Goal: Download file/media

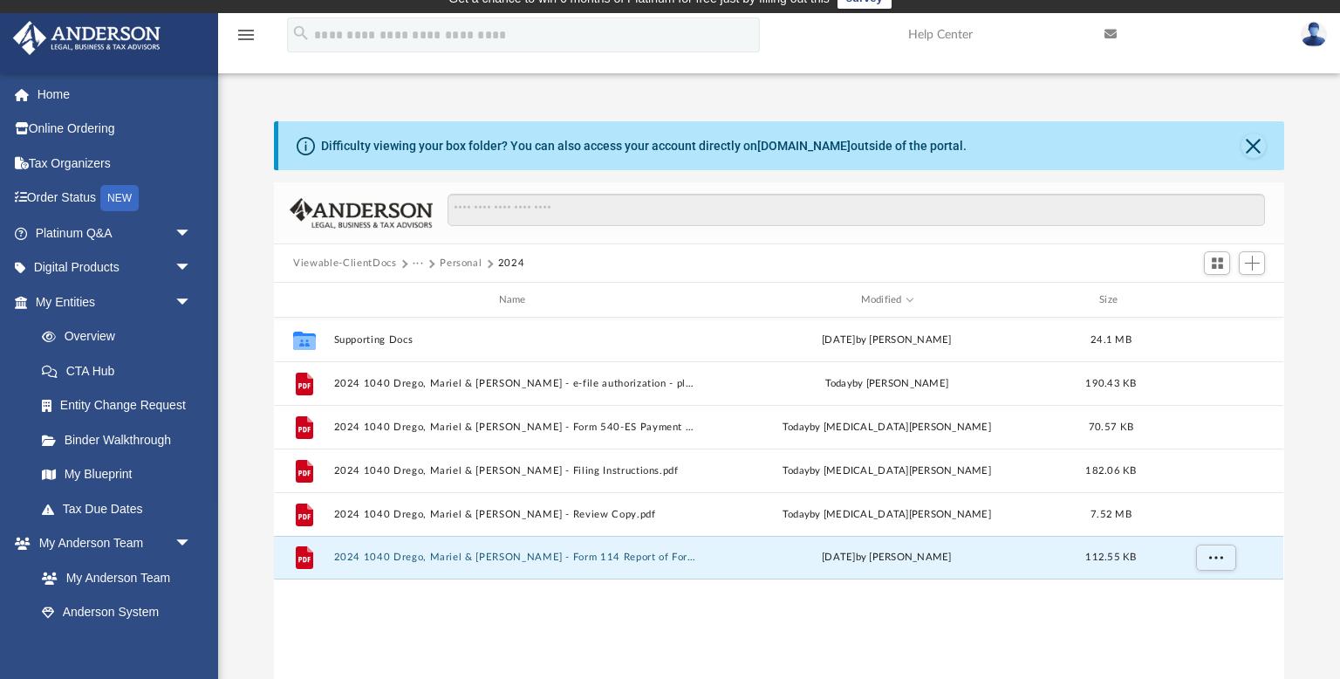
scroll to position [396, 1010]
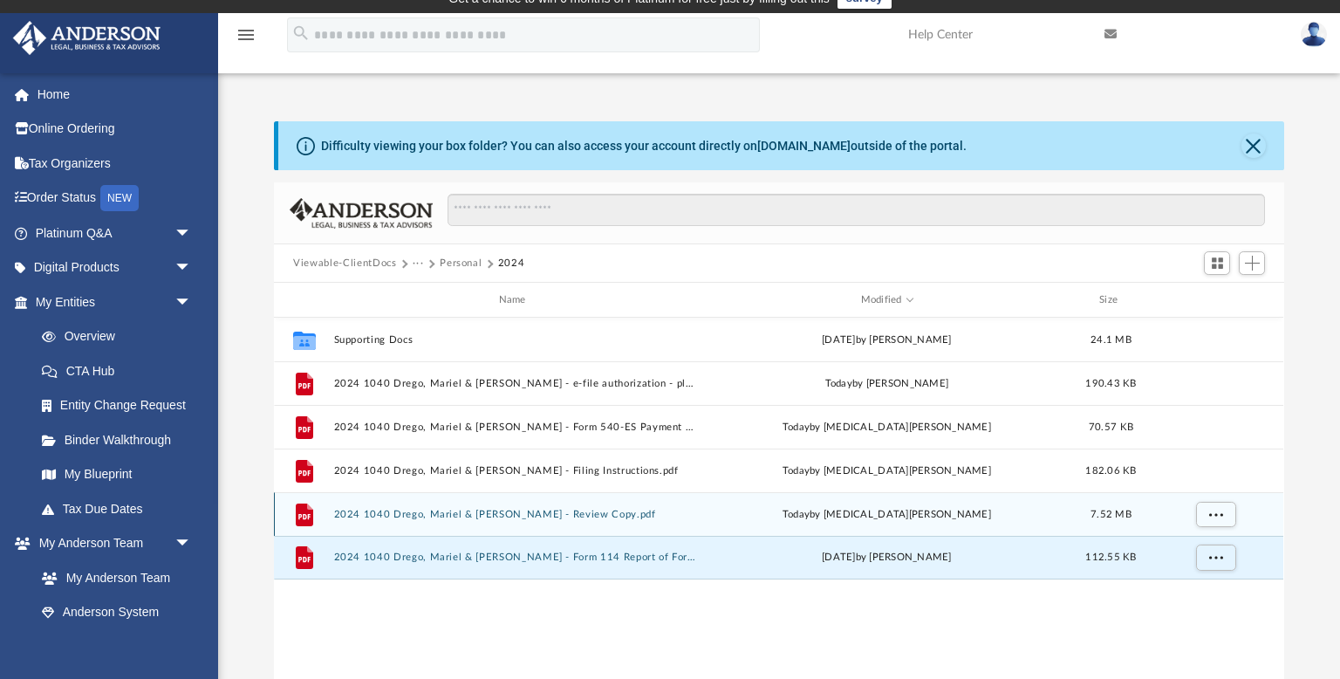
click at [632, 511] on button "2024 1040 Drego, Mariel & [PERSON_NAME] - Review Copy.pdf" at bounding box center [516, 514] width 364 height 11
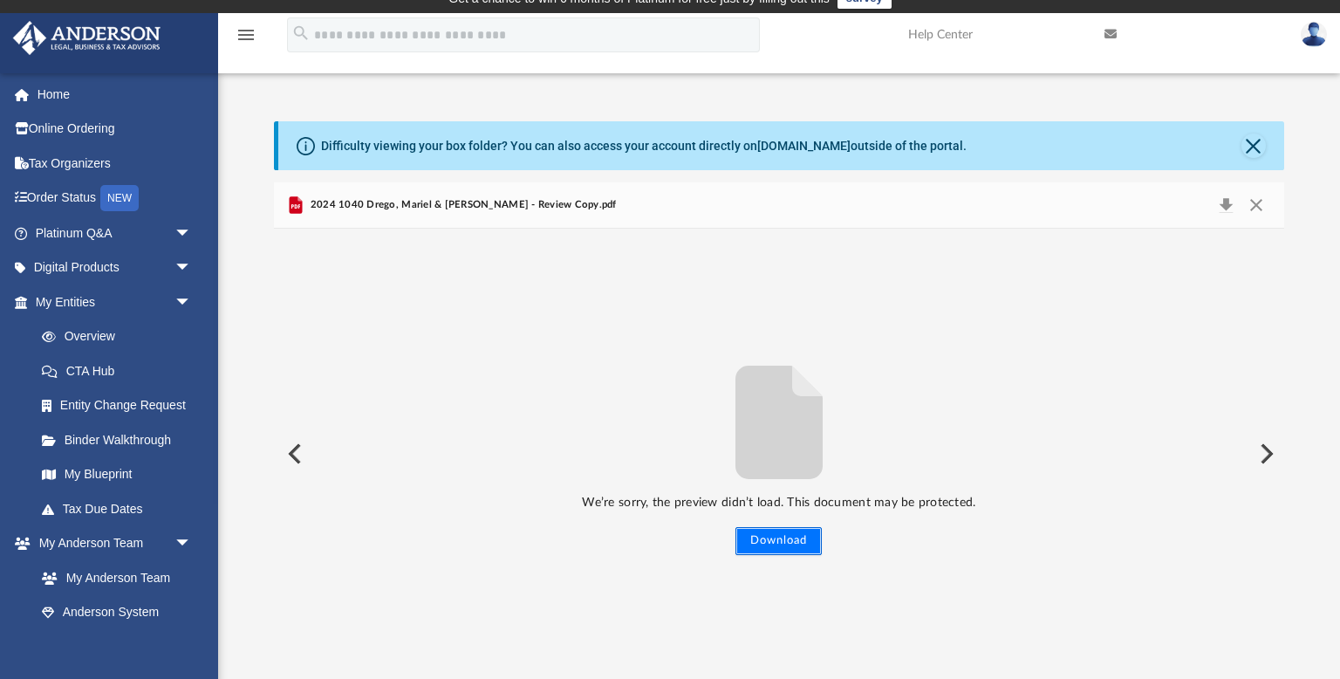
click at [804, 547] on button "Download" at bounding box center [779, 541] width 86 height 28
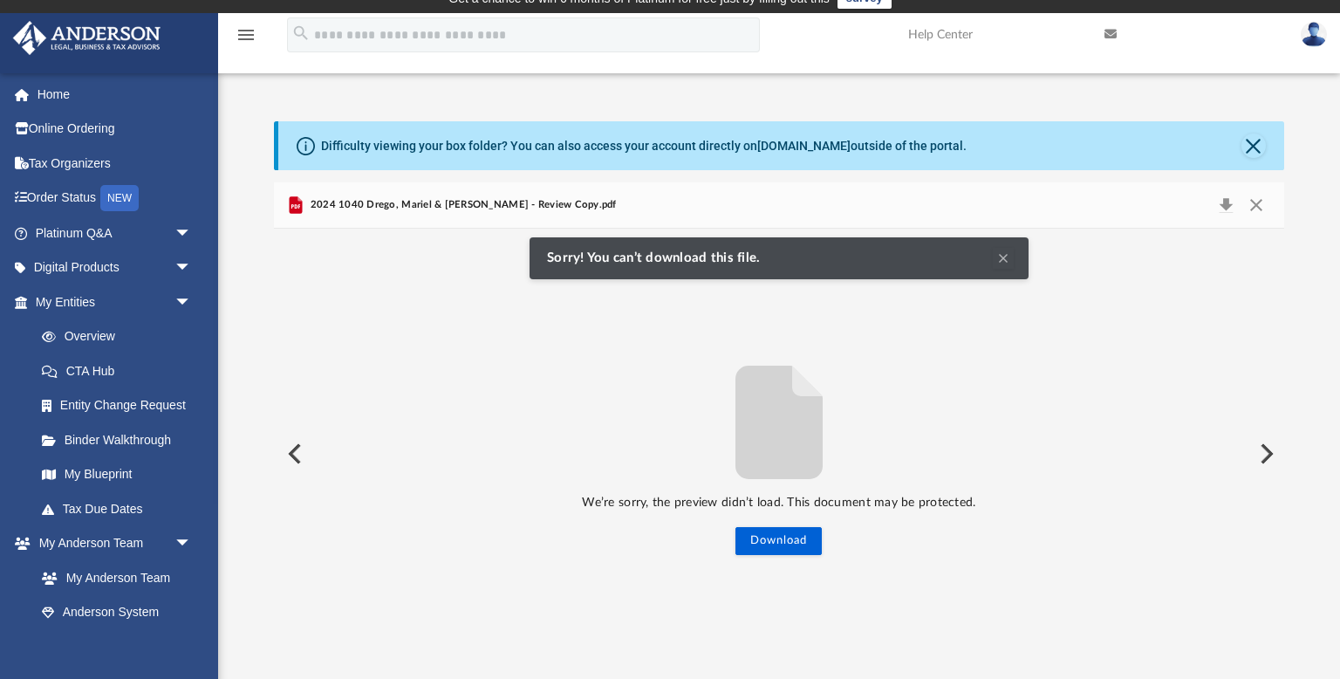
click at [999, 258] on button "Clear Notification" at bounding box center [1003, 258] width 21 height 21
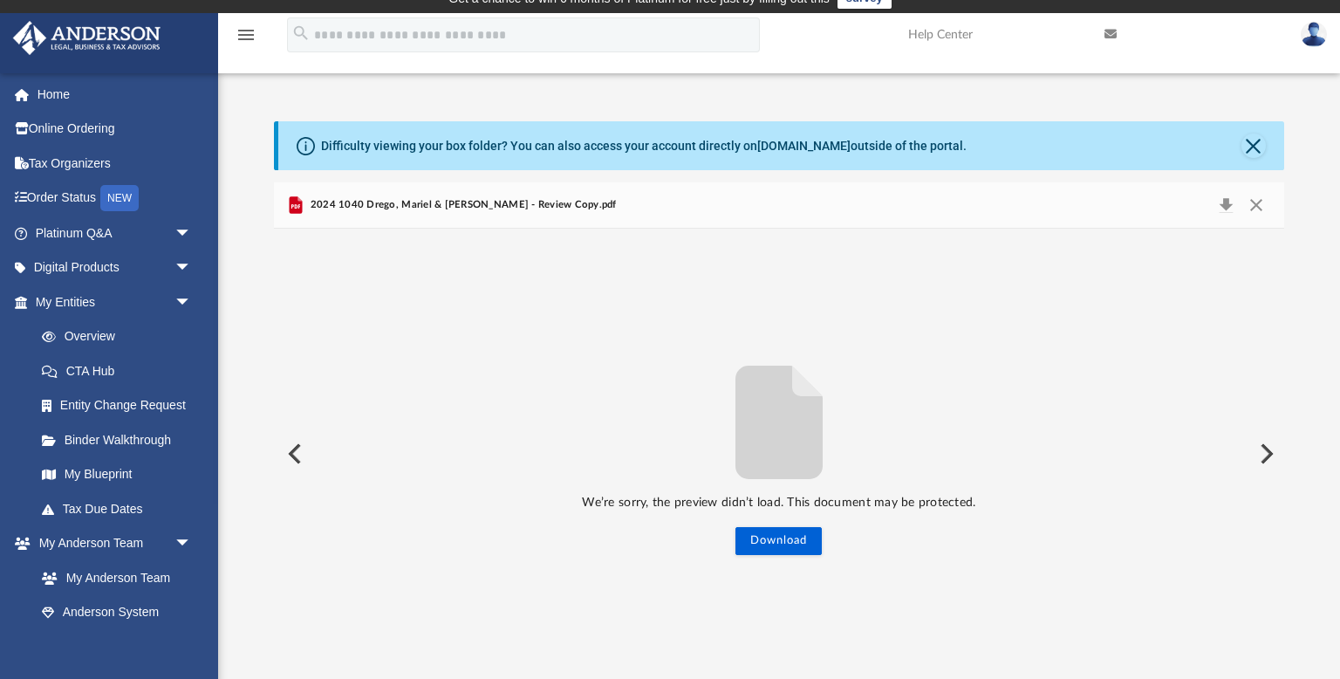
click at [528, 290] on div "We’re sorry, the preview didn’t load. This document may be protected. Download …" at bounding box center [779, 454] width 1010 height 450
click at [1257, 202] on button "Close" at bounding box center [1256, 205] width 31 height 24
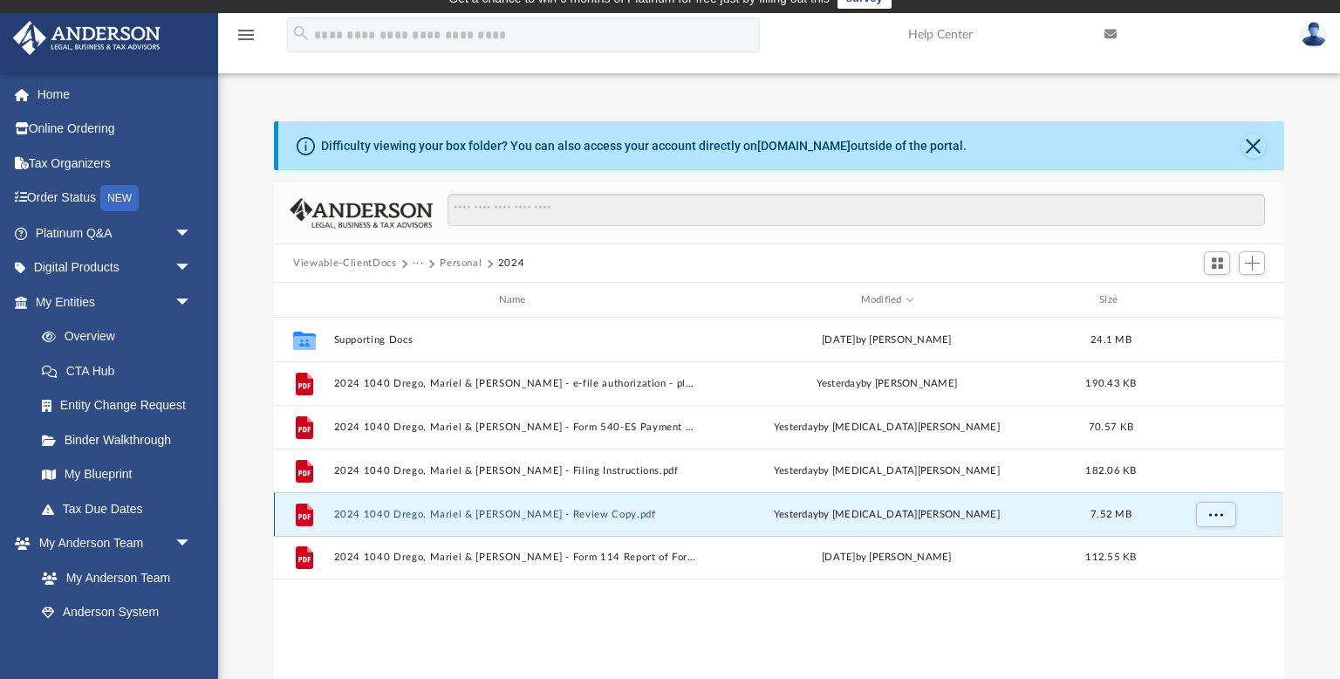
click at [524, 512] on button "2024 1040 Drego, Mariel & [PERSON_NAME] - Review Copy.pdf" at bounding box center [516, 514] width 364 height 11
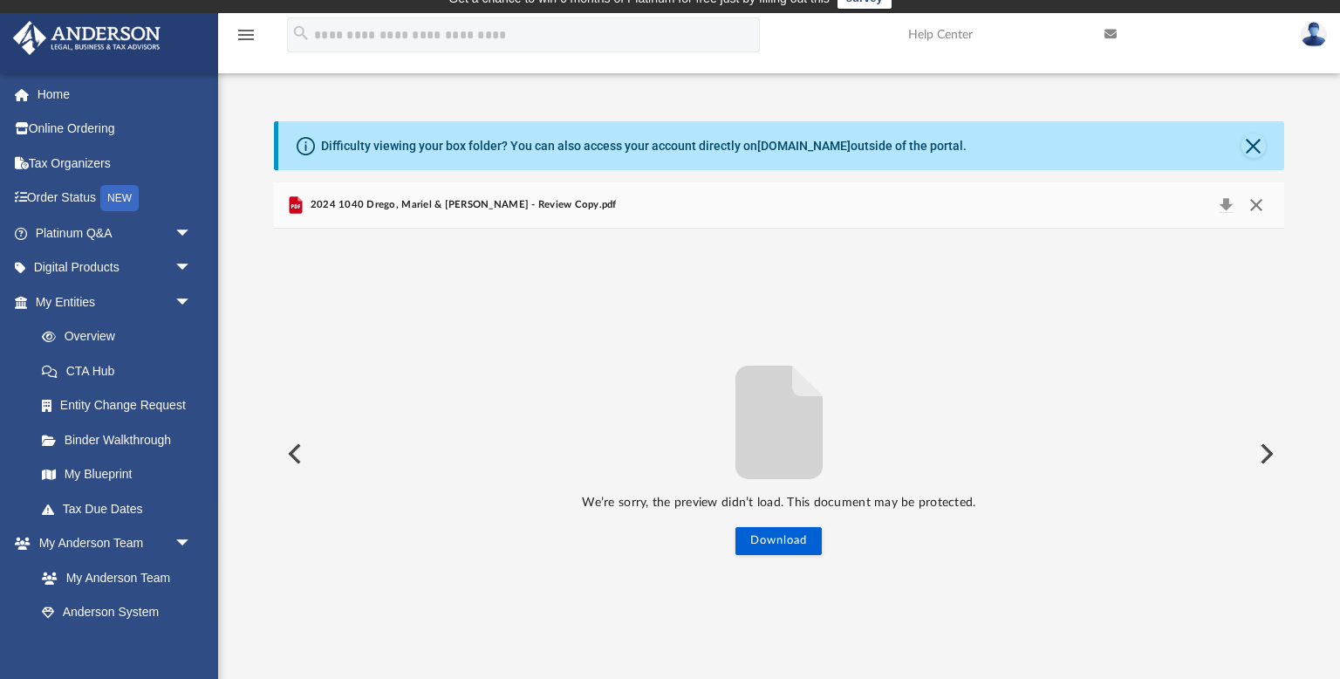
click at [1252, 204] on button "Close" at bounding box center [1256, 205] width 31 height 24
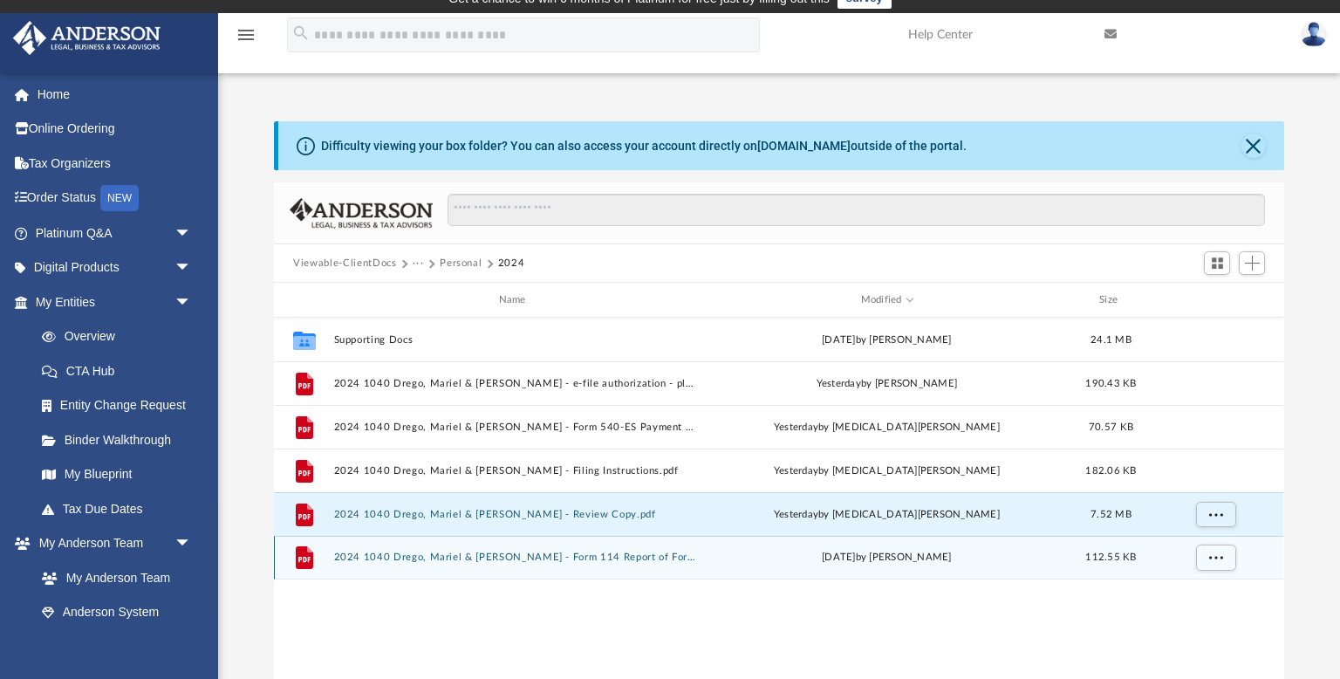
click at [591, 556] on button "2024 1040 Drego, Mariel & [PERSON_NAME] - Form 114 Report of Foreign Bank and F…" at bounding box center [516, 556] width 364 height 11
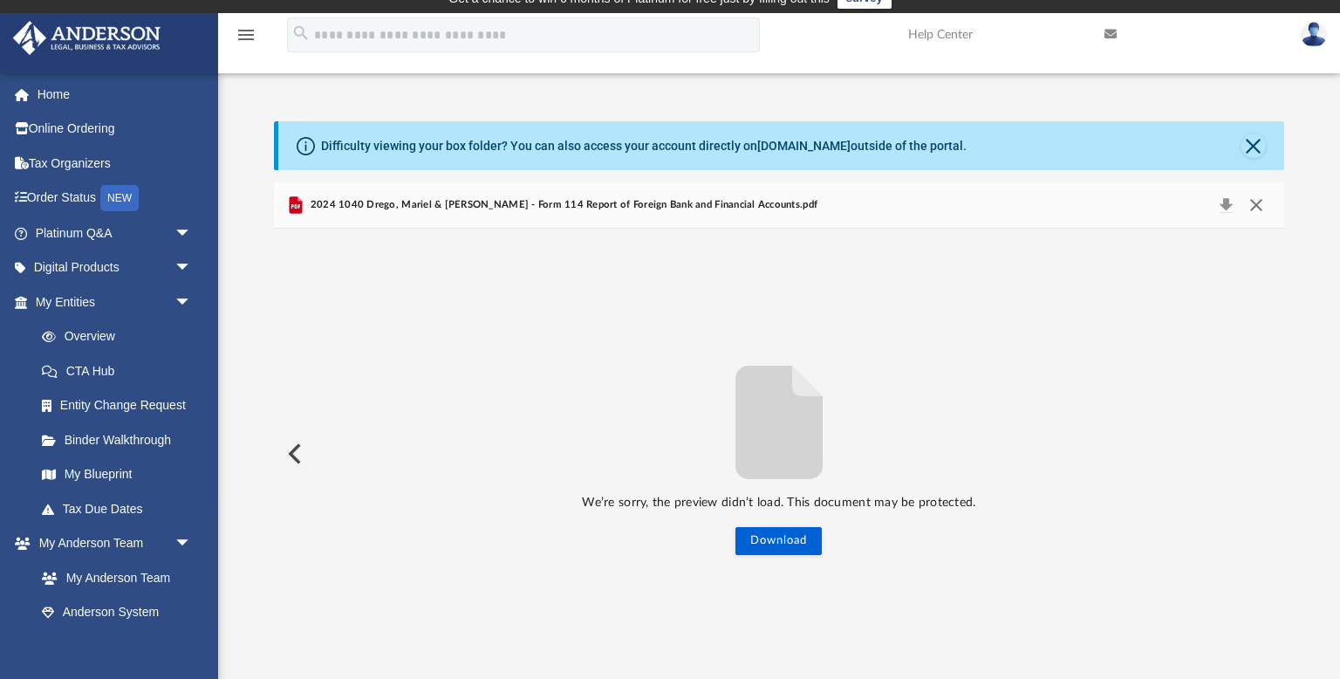
click at [1257, 203] on button "Close" at bounding box center [1256, 205] width 31 height 24
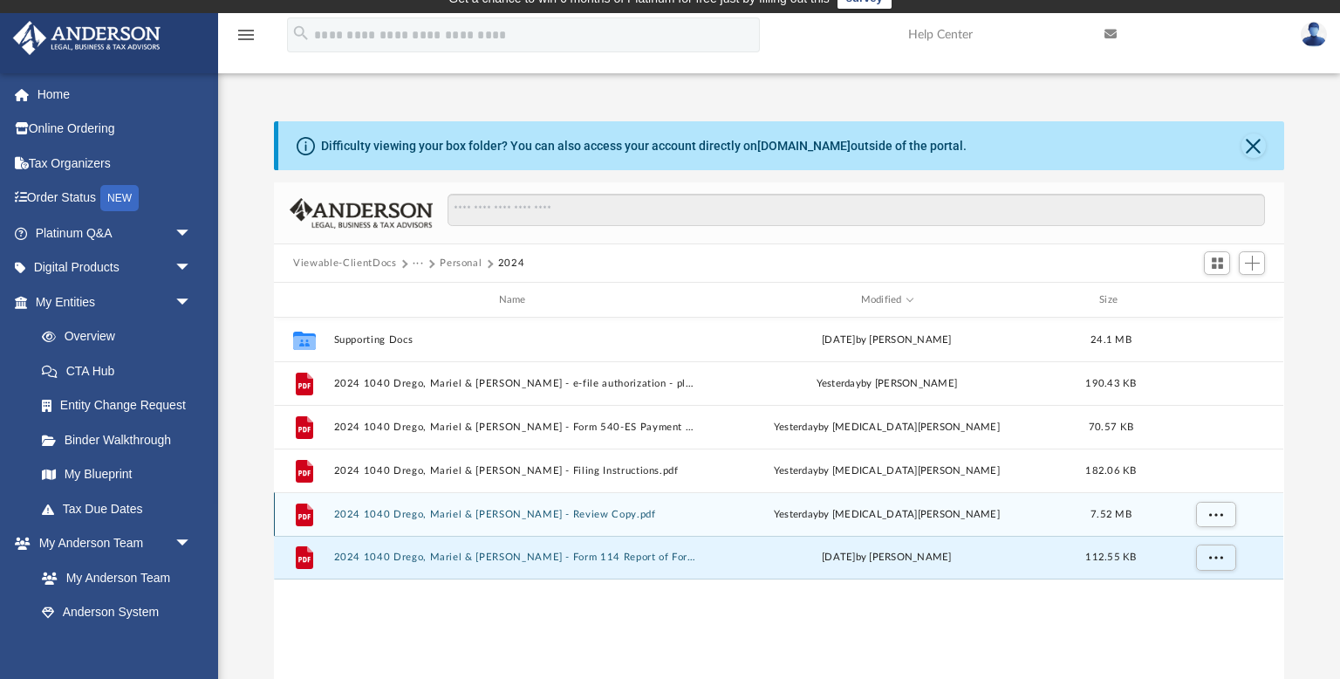
click at [637, 517] on button "2024 1040 Drego, Mariel & [PERSON_NAME] - Review Copy.pdf" at bounding box center [516, 514] width 364 height 11
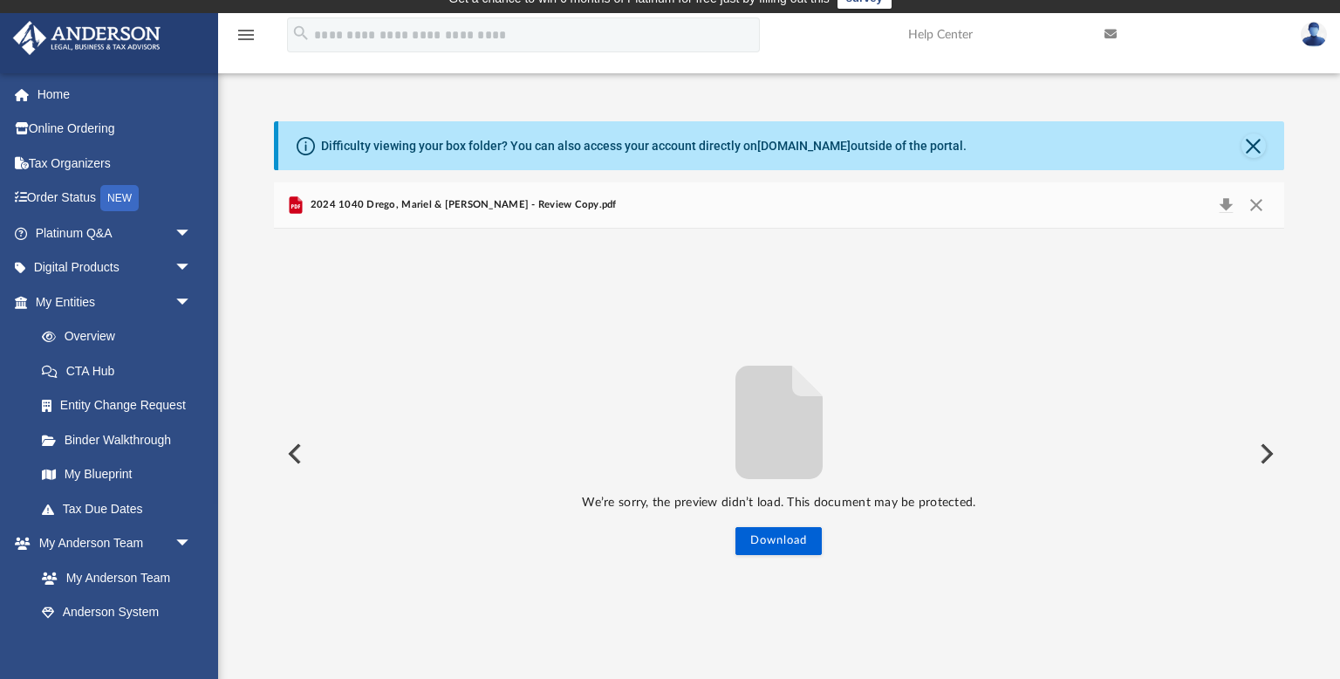
click at [1187, 452] on div "We’re sorry, the preview didn’t load. This document may be protected. Download" at bounding box center [779, 454] width 1010 height 202
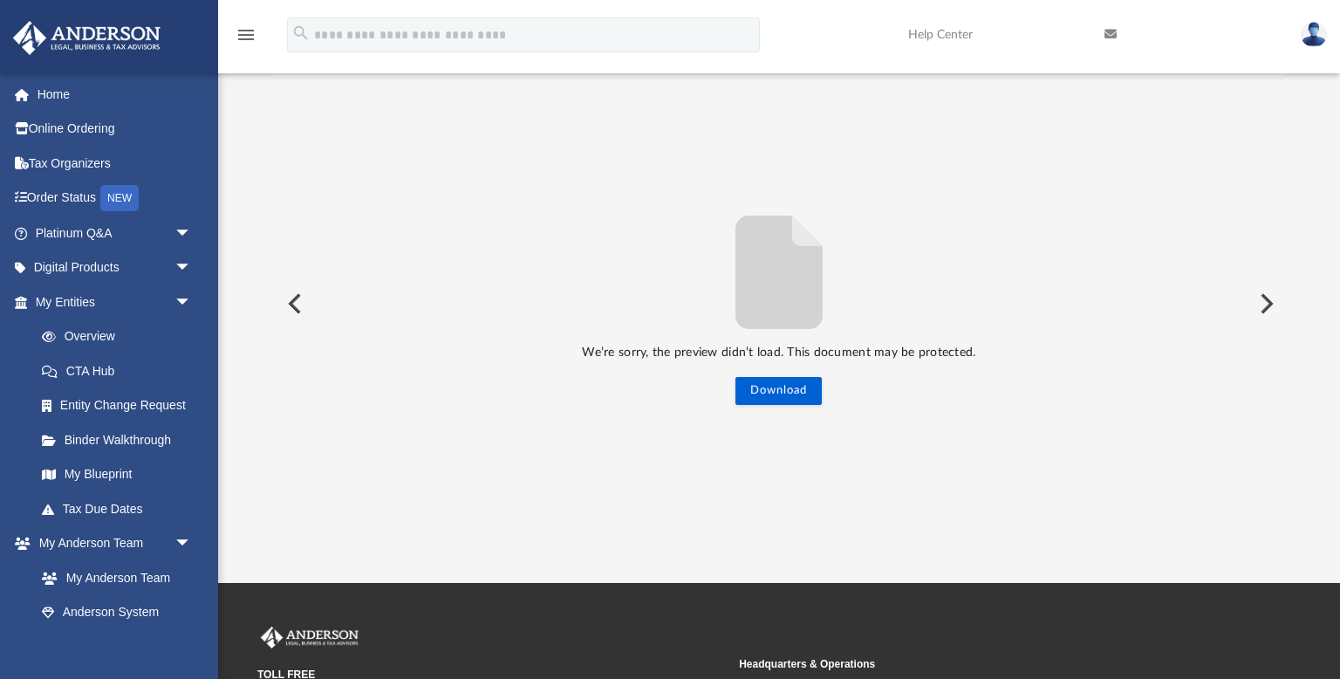
scroll to position [166, 0]
click at [761, 387] on button "Download" at bounding box center [779, 392] width 86 height 28
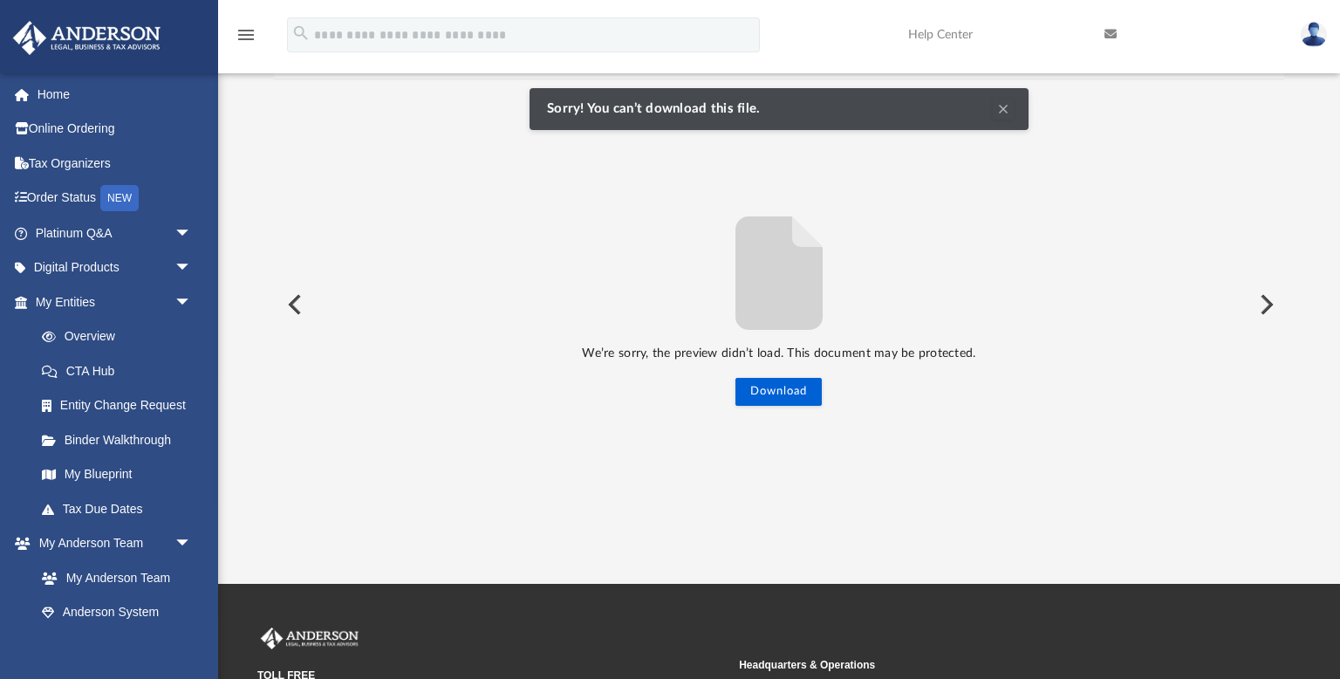
click at [1000, 114] on button "Clear Notification" at bounding box center [1003, 109] width 21 height 21
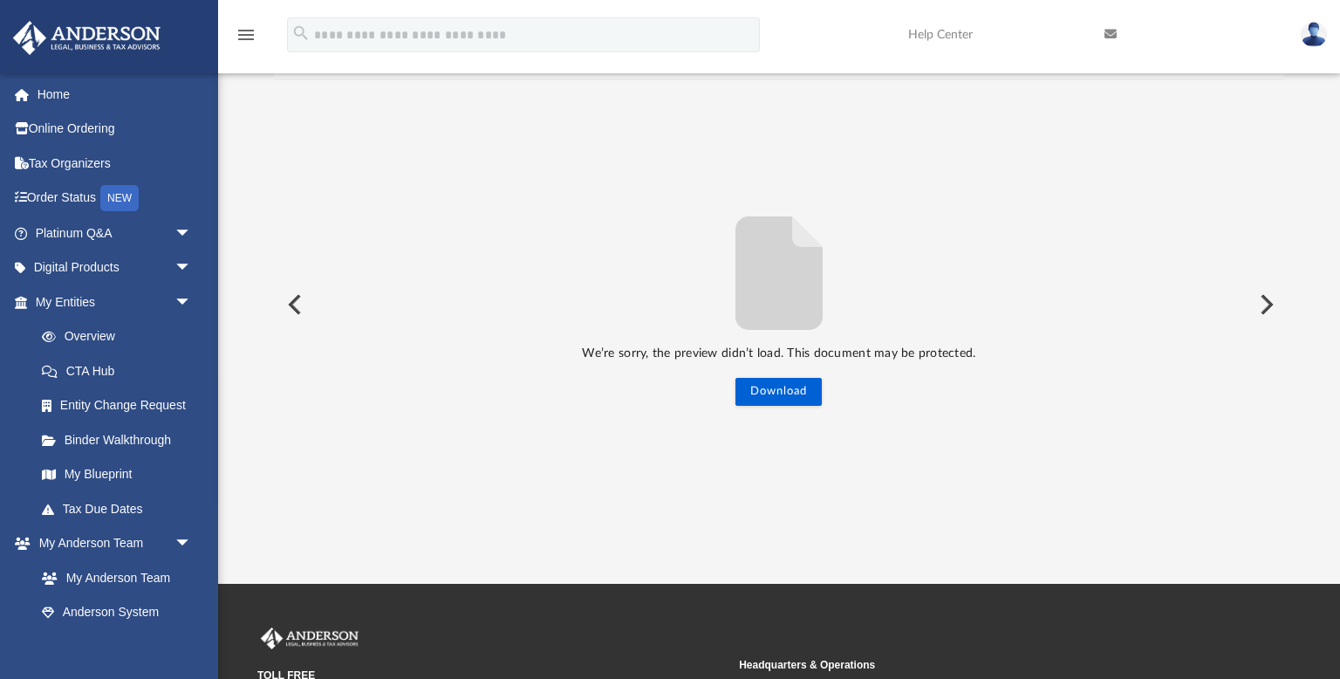
scroll to position [0, 0]
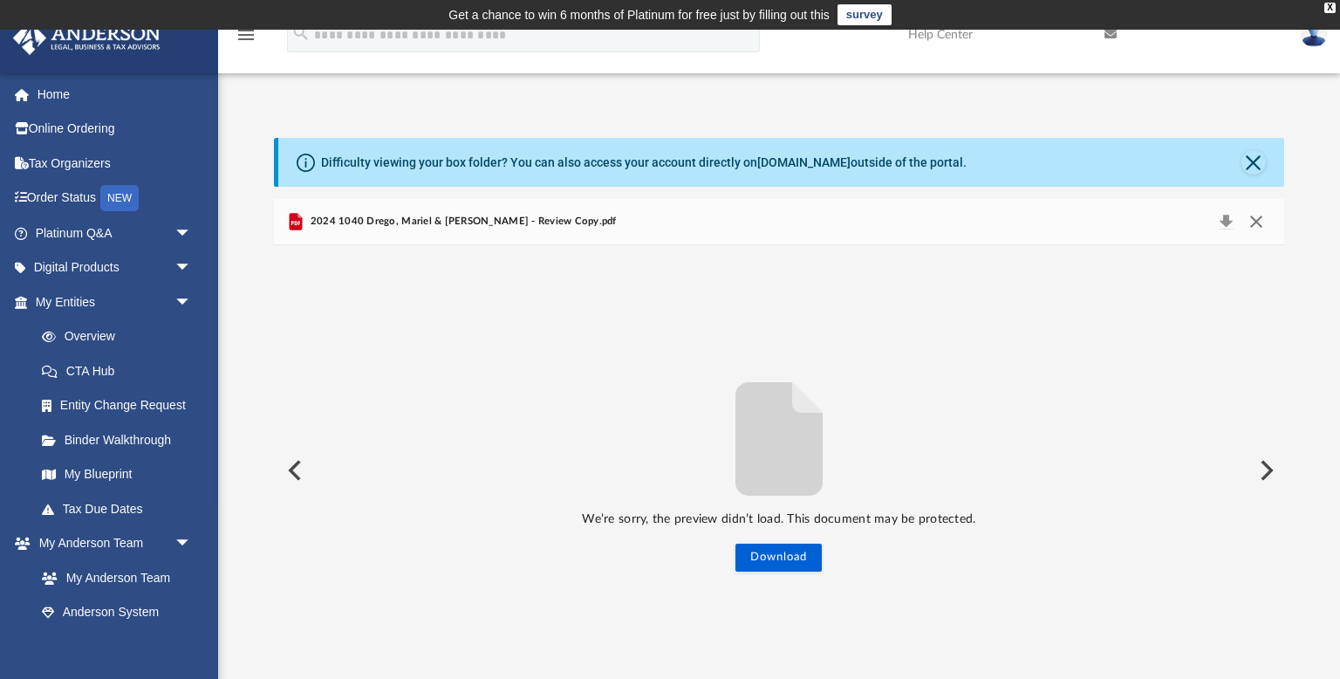
click at [1259, 226] on button "Close" at bounding box center [1256, 221] width 31 height 24
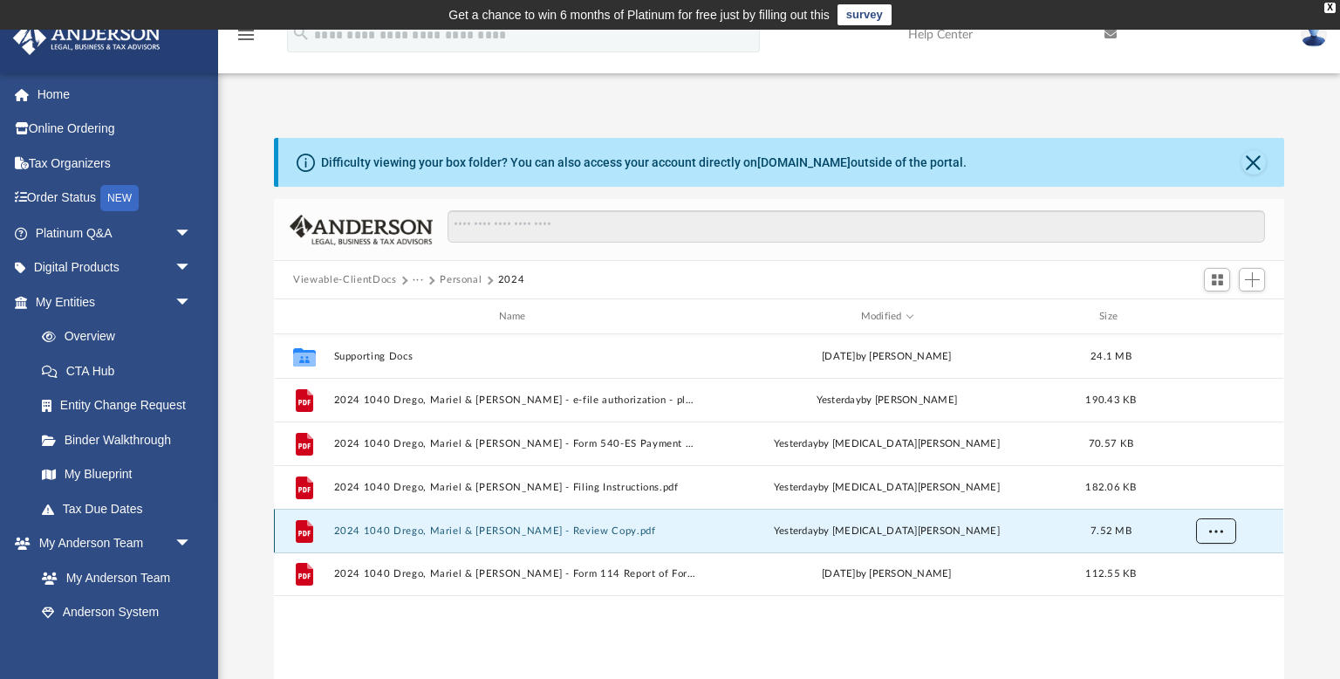
click at [1222, 526] on span "More options" at bounding box center [1216, 530] width 14 height 10
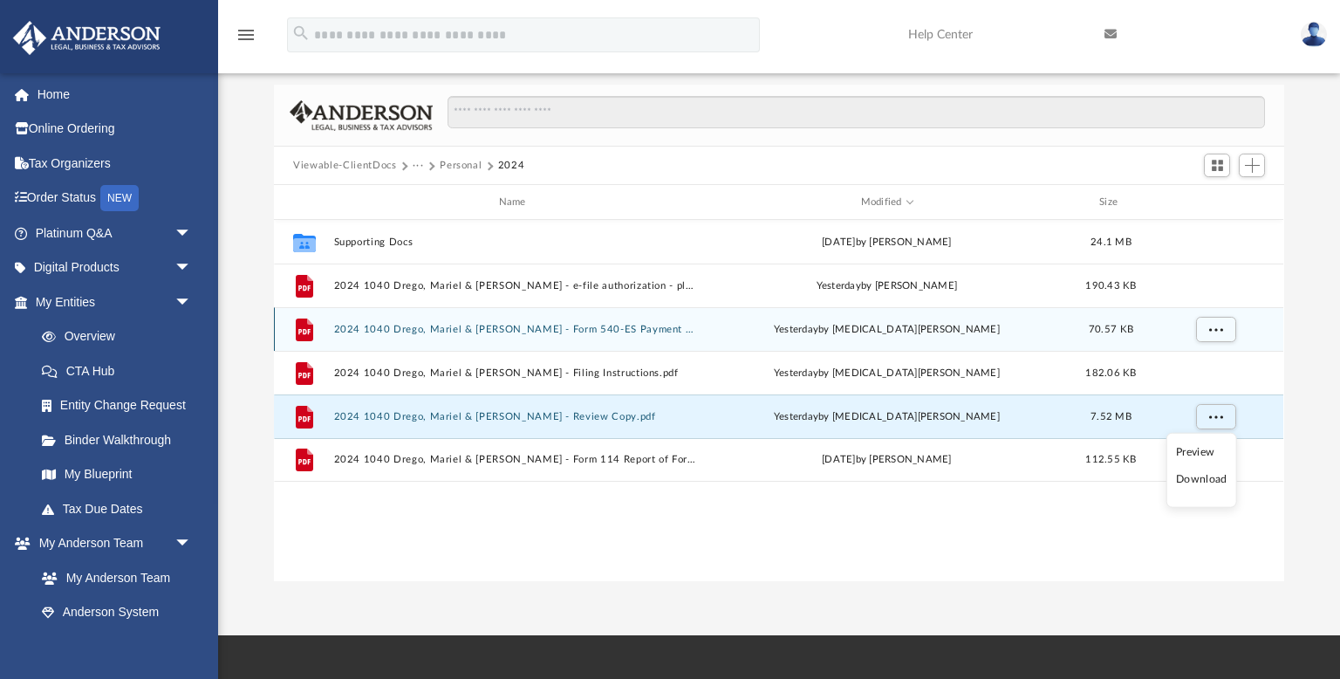
scroll to position [115, 0]
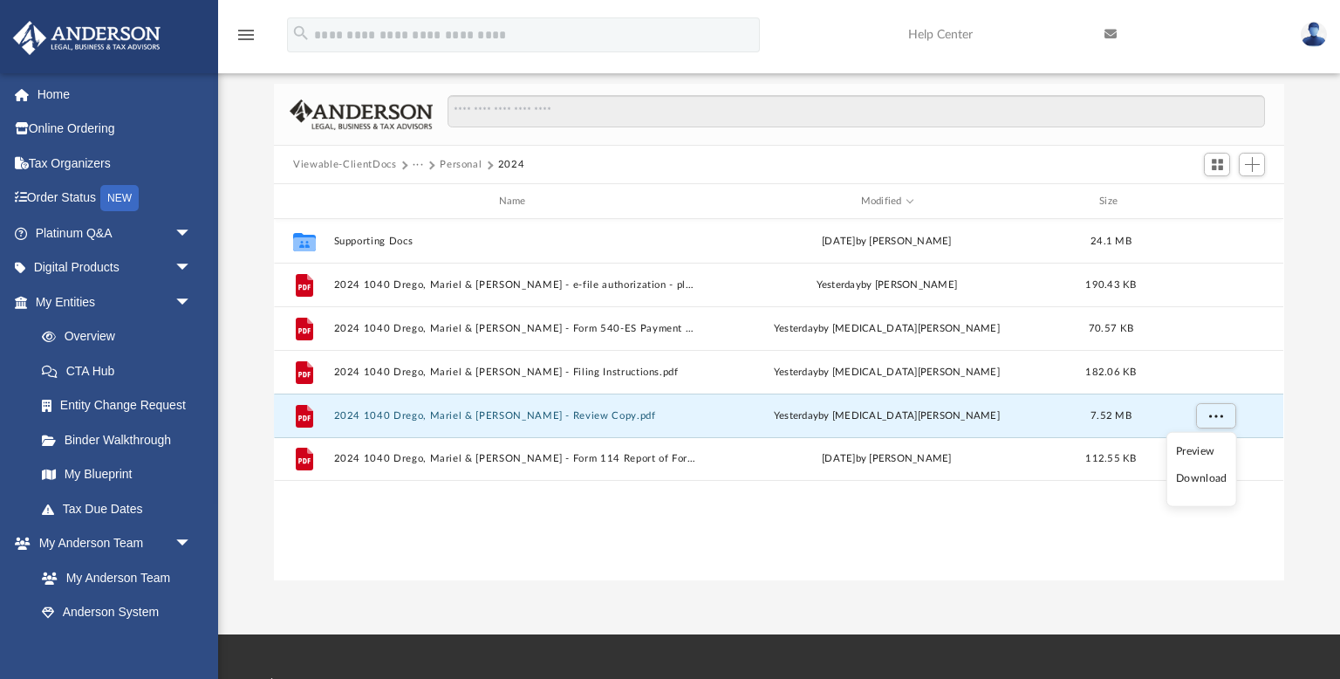
click at [1200, 478] on li "Download" at bounding box center [1201, 478] width 51 height 18
click at [1222, 417] on span "More options" at bounding box center [1216, 415] width 14 height 10
click at [1203, 449] on li "Preview" at bounding box center [1200, 451] width 51 height 18
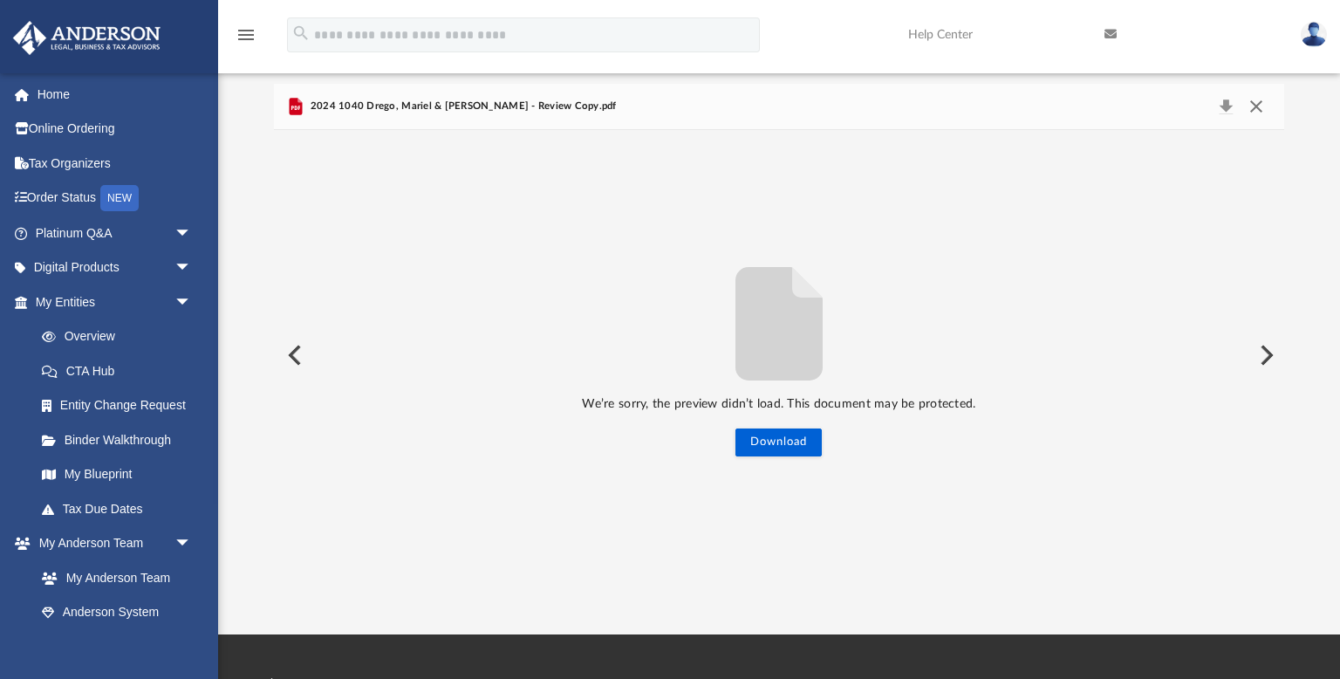
click at [1257, 106] on button "Close" at bounding box center [1256, 106] width 31 height 24
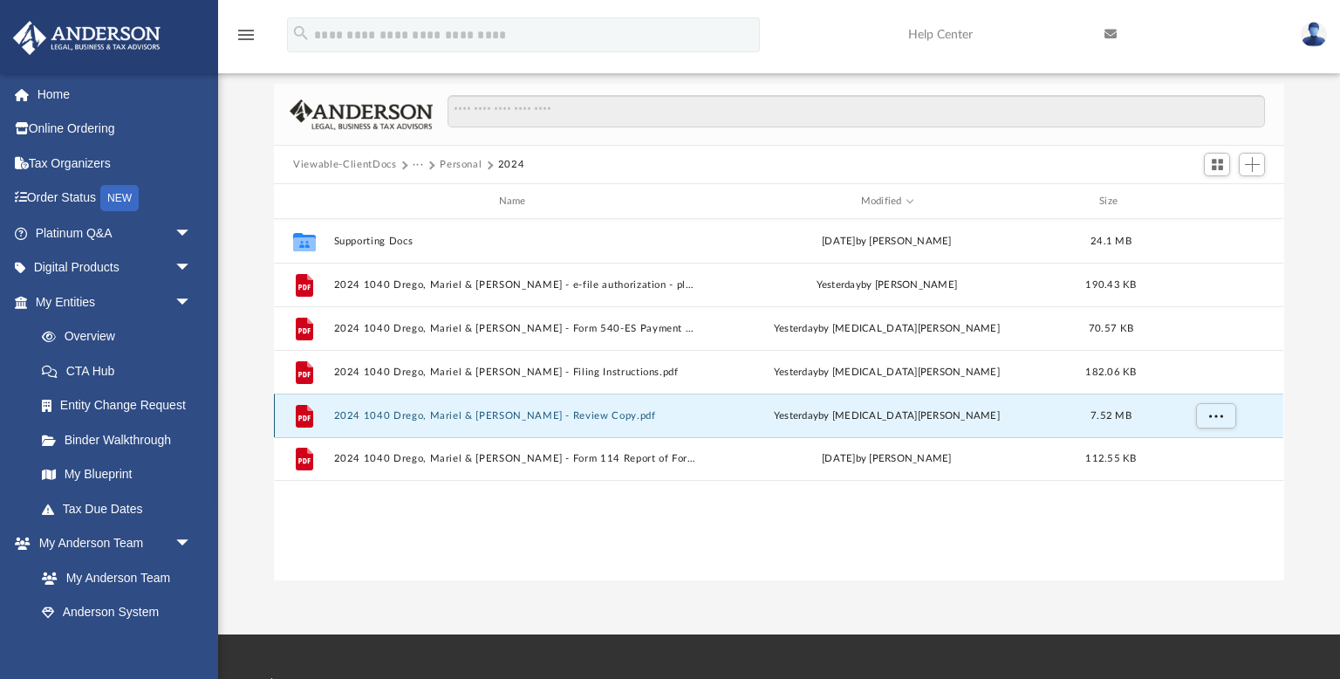
click at [604, 417] on button "2024 1040 Drego, Mariel & [PERSON_NAME] - Review Copy.pdf" at bounding box center [516, 415] width 364 height 11
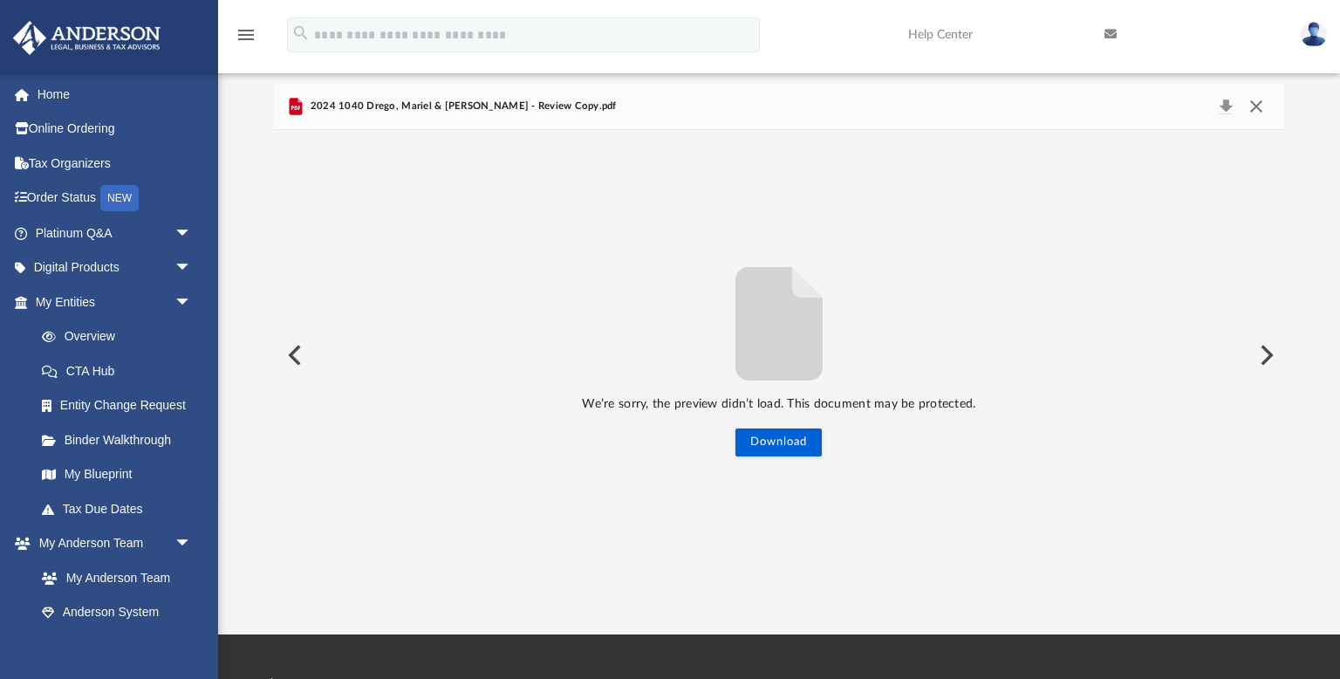
click at [1251, 109] on button "Close" at bounding box center [1256, 106] width 31 height 24
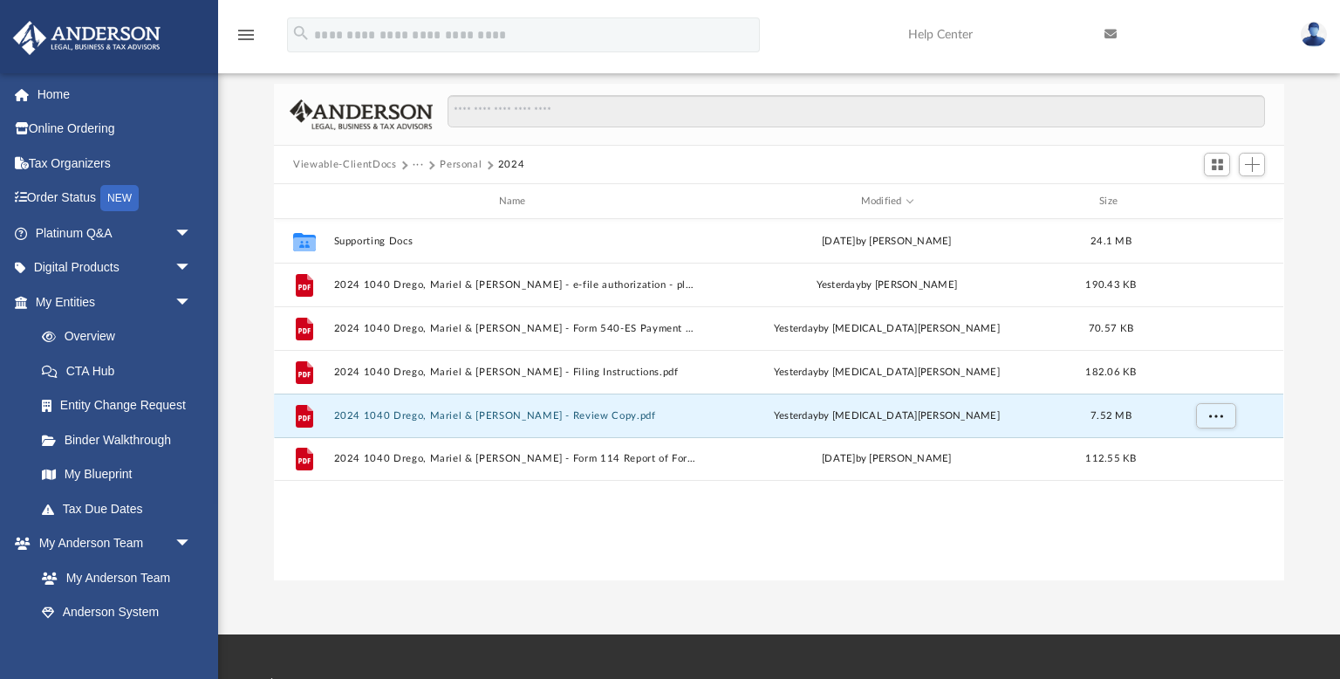
click at [468, 160] on button "Personal" at bounding box center [461, 165] width 42 height 16
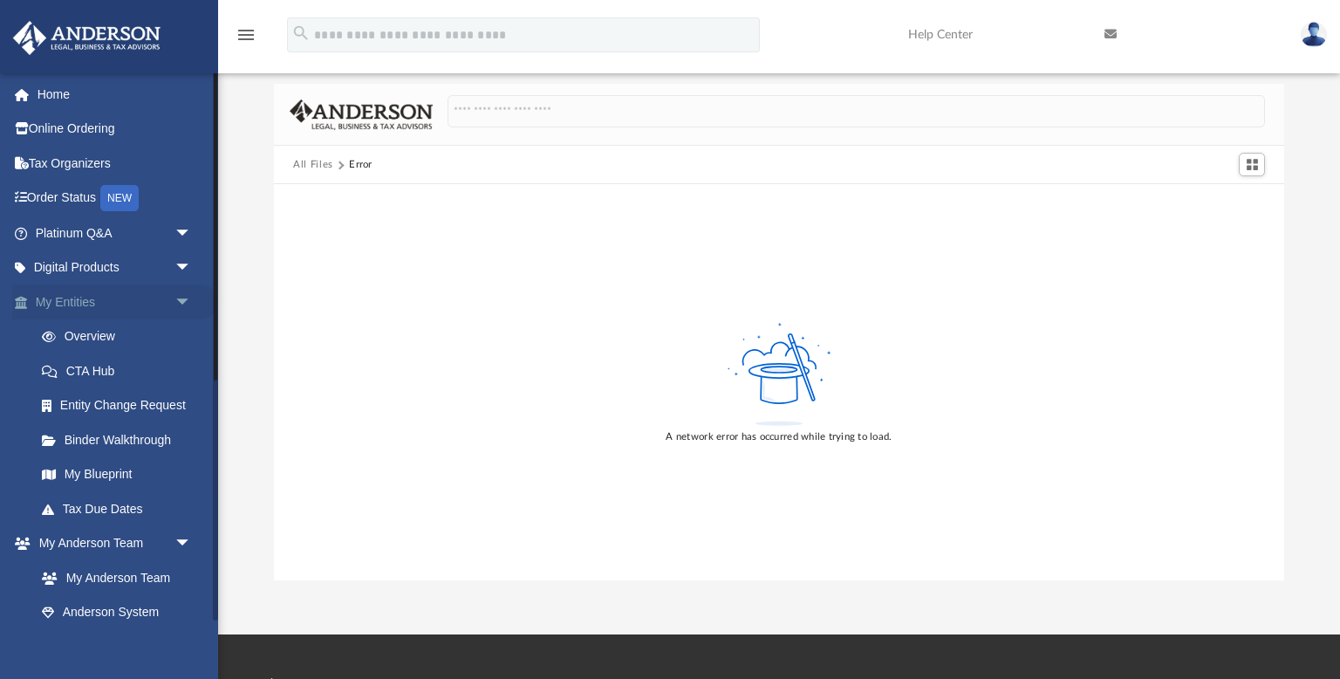
click at [177, 301] on span "arrow_drop_down" at bounding box center [192, 302] width 35 height 36
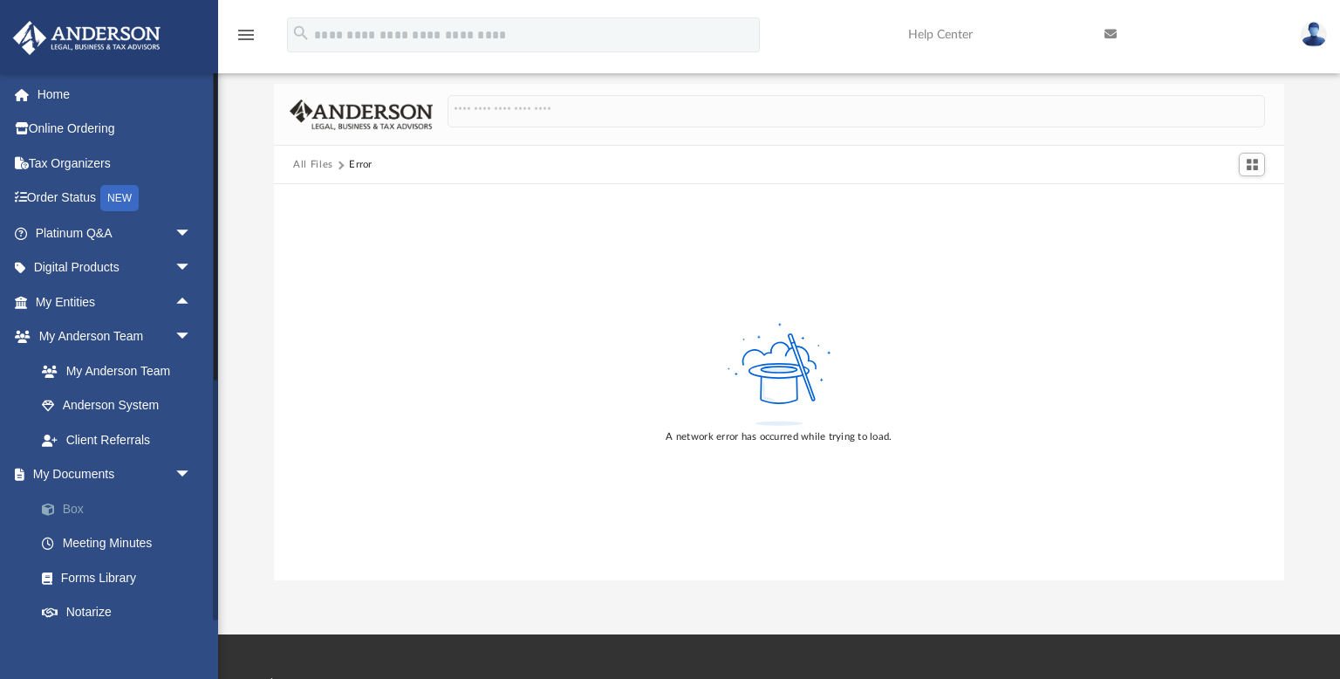
click at [63, 509] on link "Box" at bounding box center [121, 508] width 194 height 35
click at [71, 511] on link "Box" at bounding box center [121, 508] width 194 height 35
click at [257, 352] on div "Difficulty viewing your box folder? You can also access your account directly o…" at bounding box center [779, 302] width 1122 height 558
click at [58, 94] on link "Home" at bounding box center [115, 94] width 206 height 35
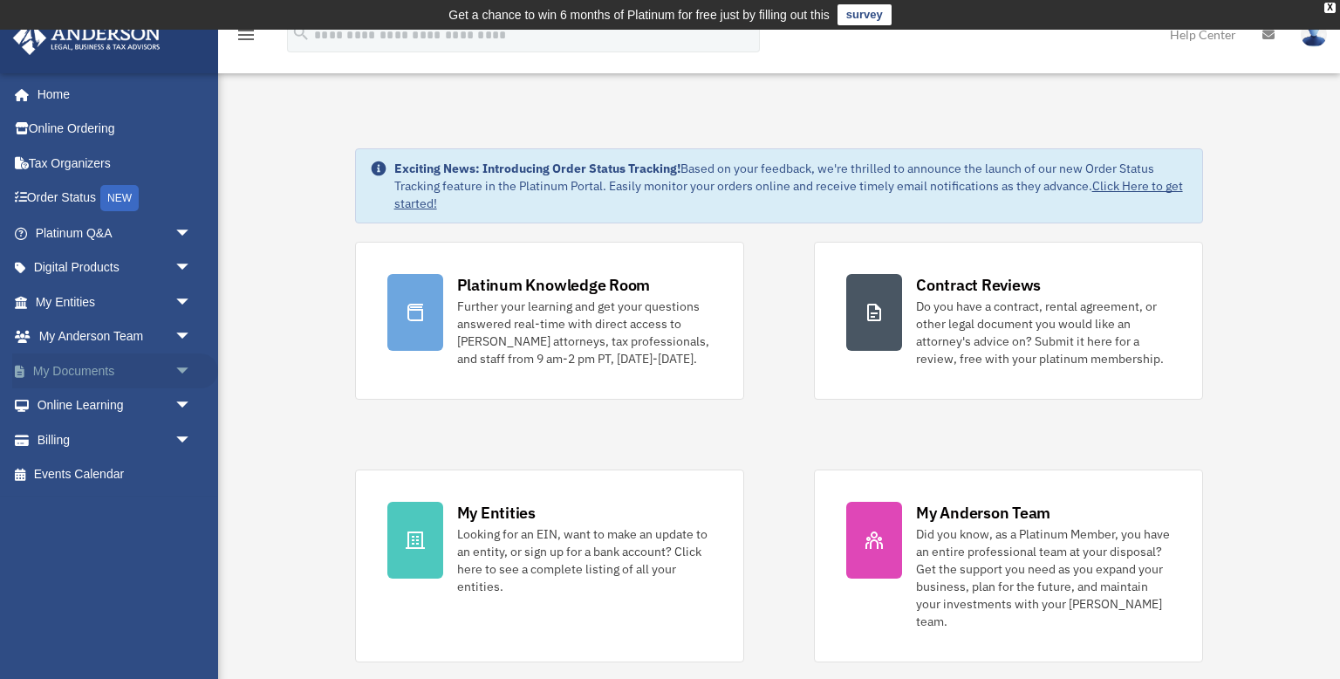
click at [187, 370] on span "arrow_drop_down" at bounding box center [192, 371] width 35 height 36
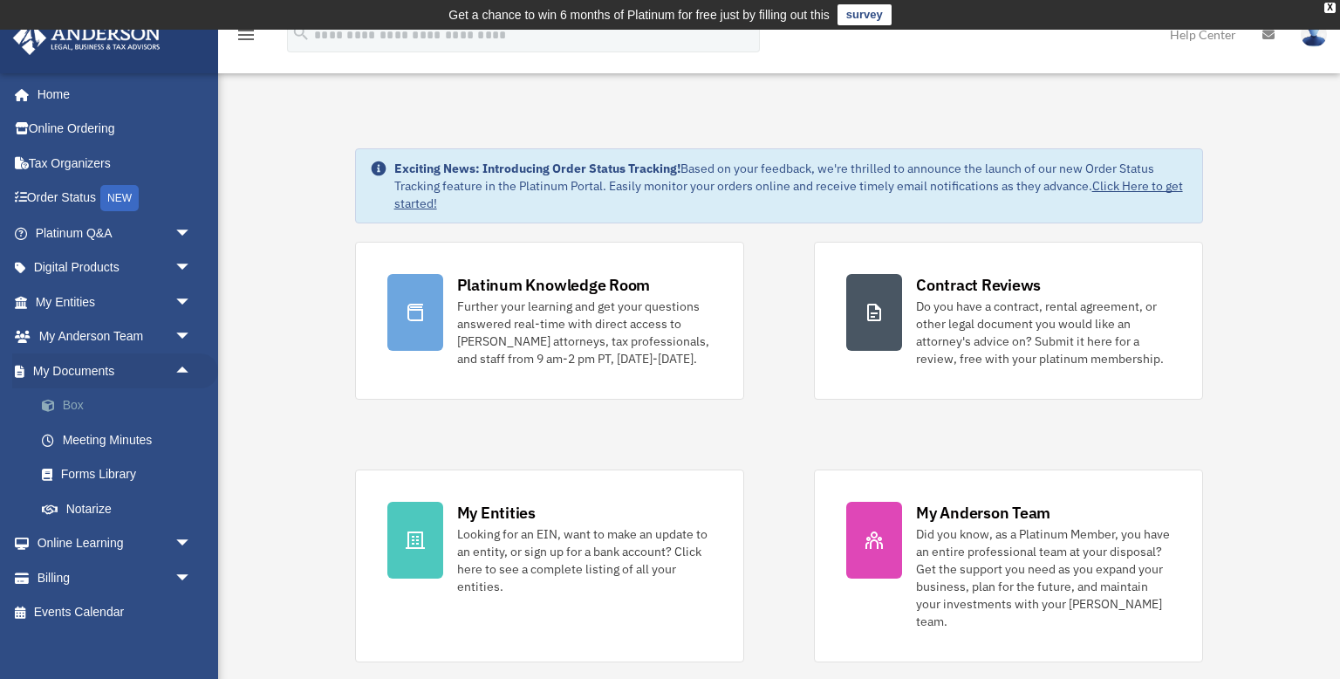
click at [68, 414] on link "Box" at bounding box center [121, 405] width 194 height 35
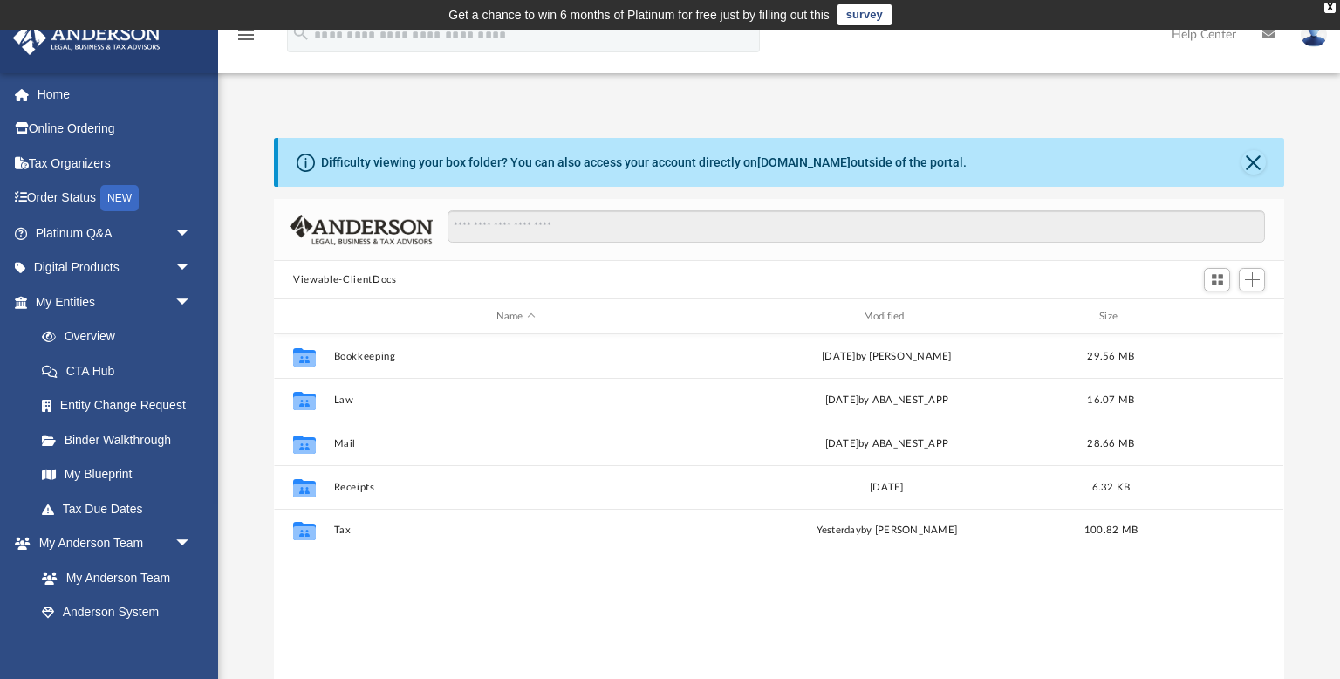
scroll to position [396, 1010]
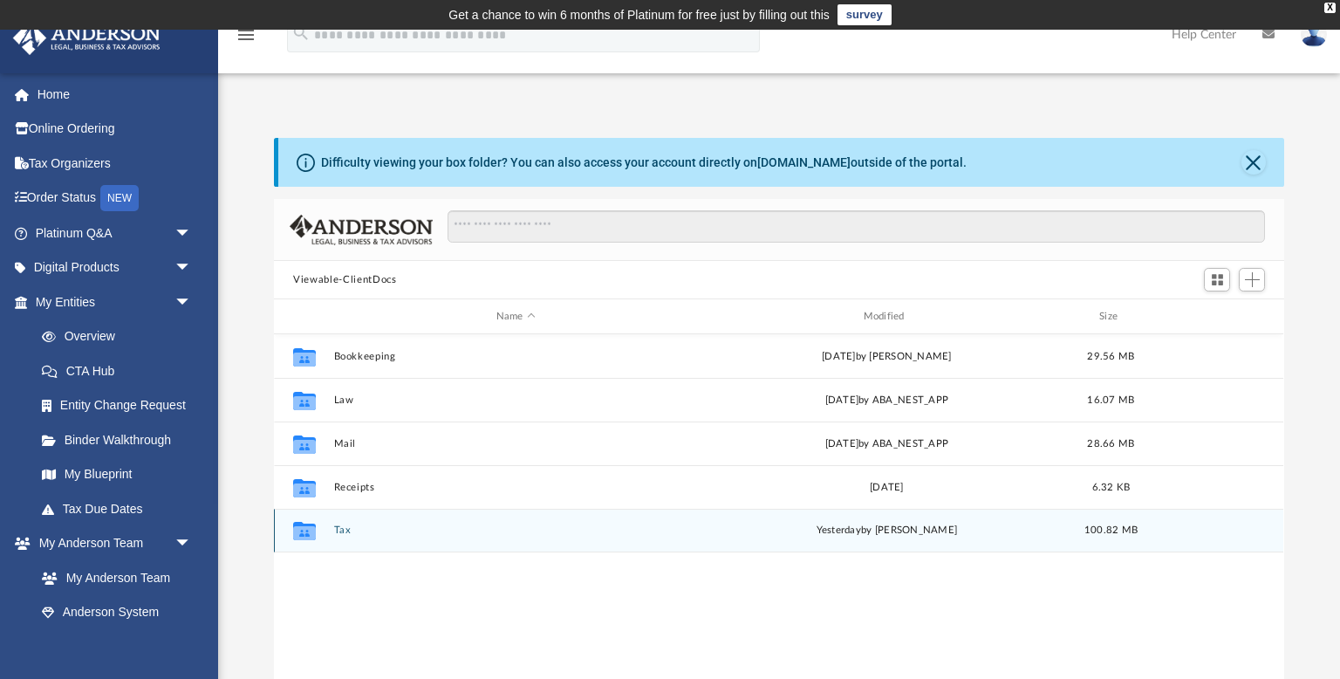
click at [346, 535] on button "Tax" at bounding box center [516, 529] width 364 height 11
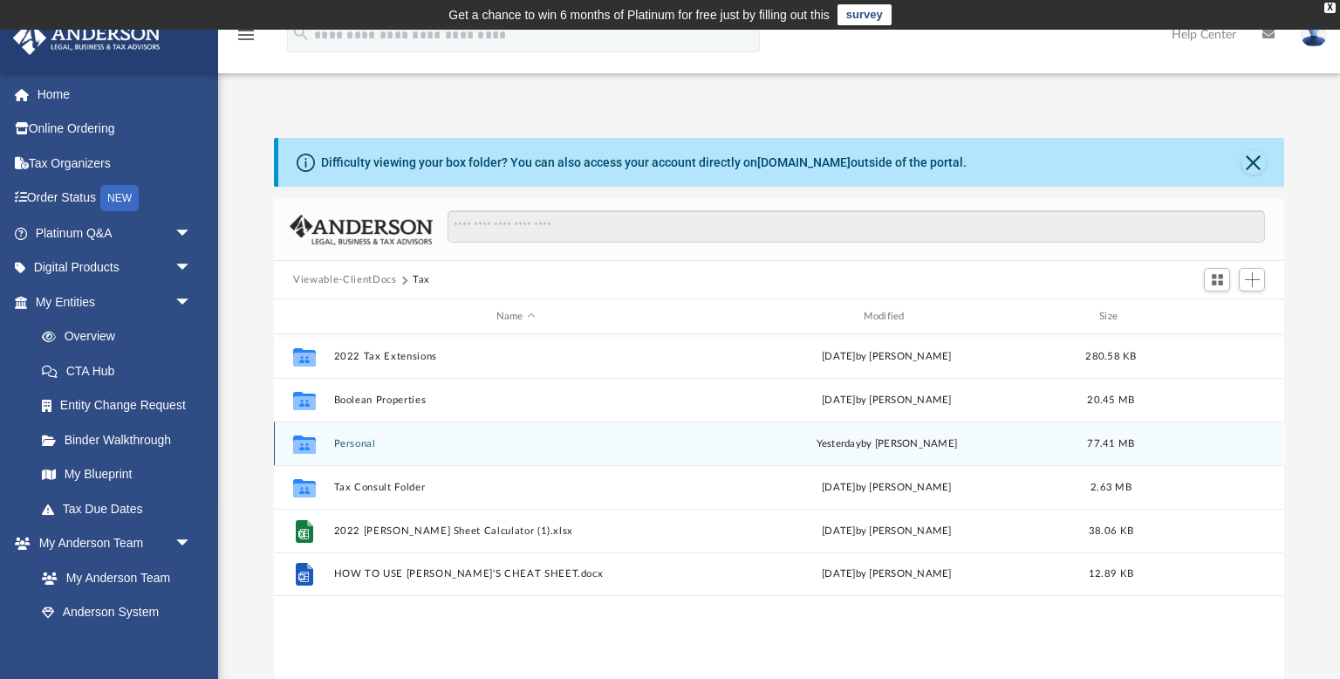
click at [370, 444] on button "Personal" at bounding box center [516, 443] width 364 height 11
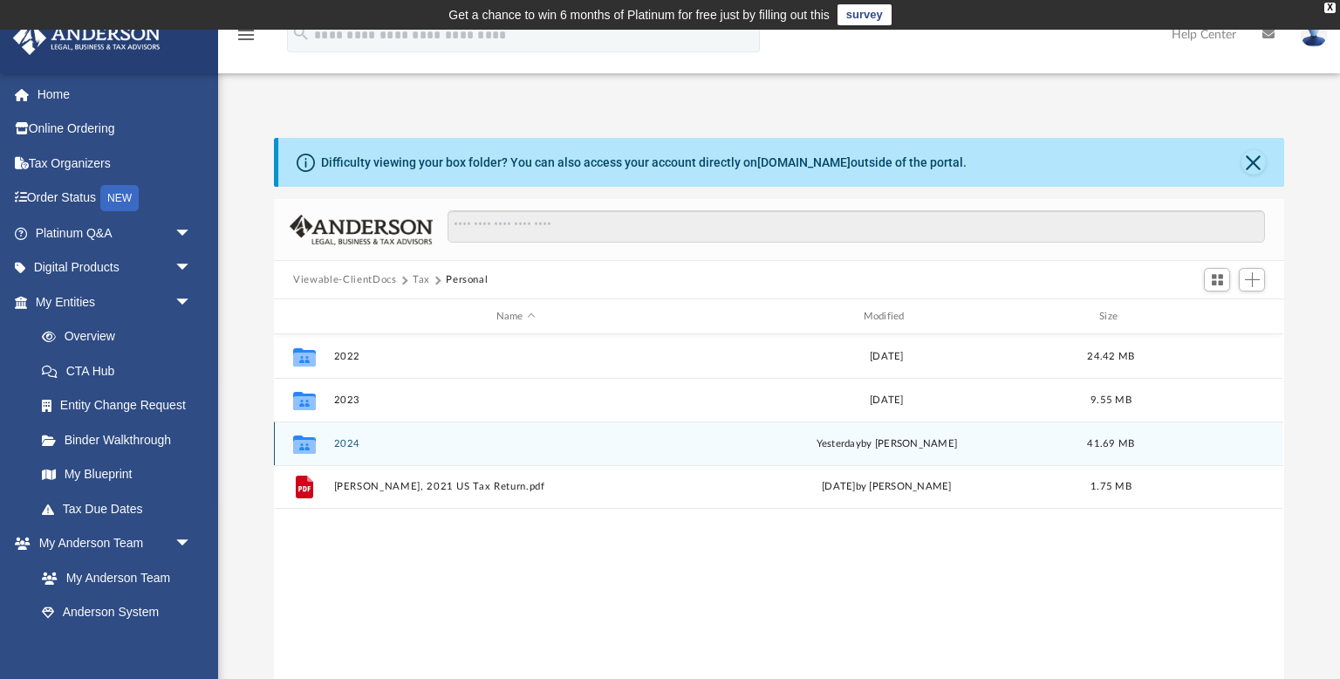
click at [353, 443] on button "2024" at bounding box center [516, 443] width 364 height 11
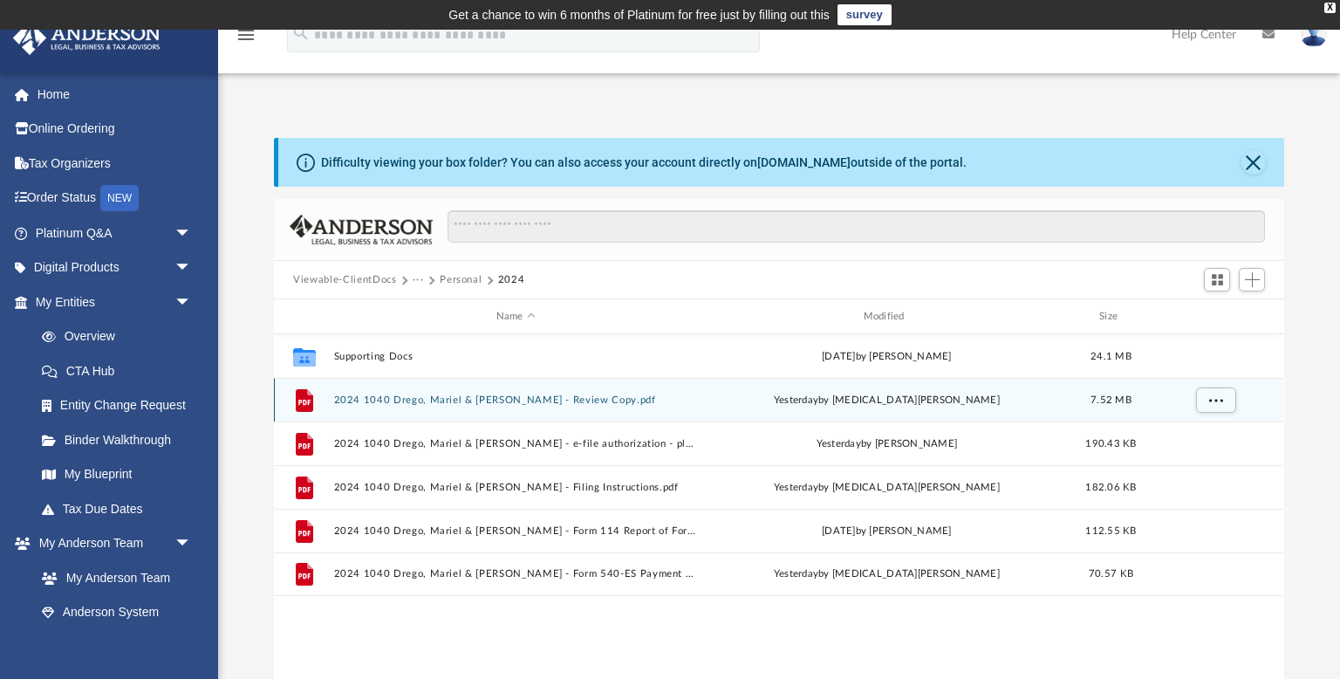
click at [373, 399] on button "2024 1040 Drego, Mariel & Kaisharis, Charalambos - Review Copy.pdf" at bounding box center [516, 399] width 364 height 11
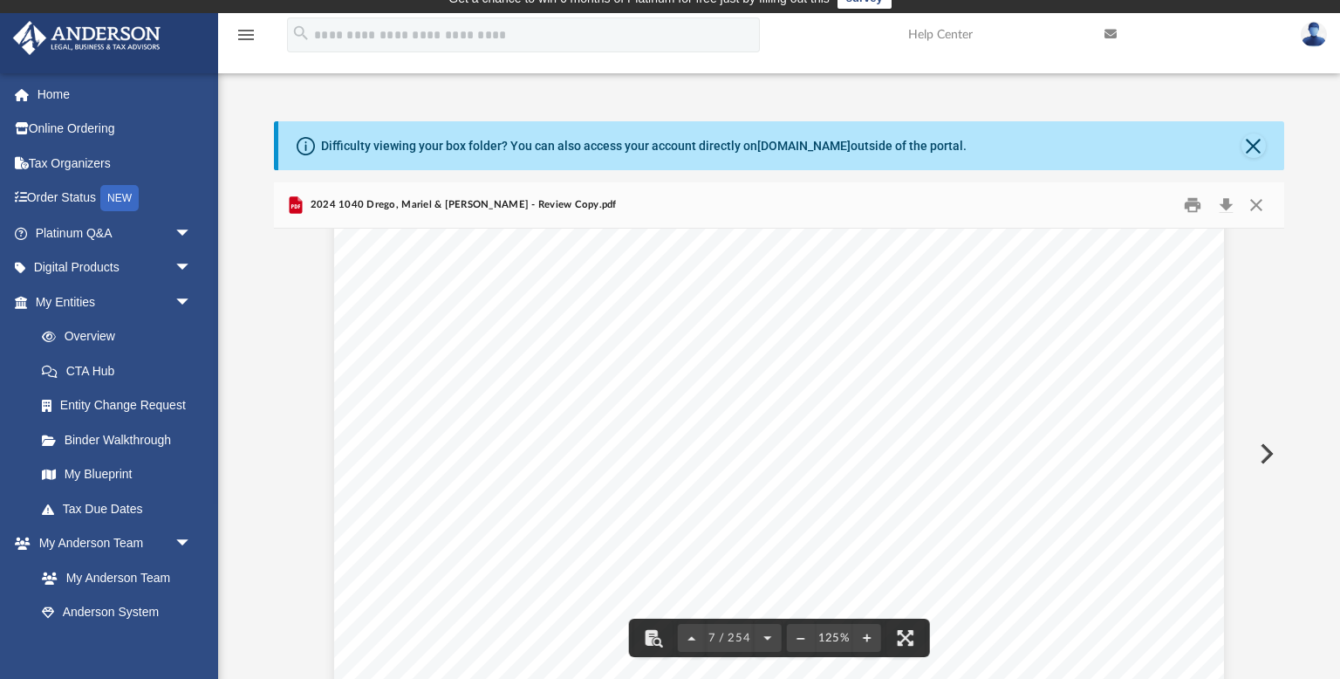
scroll to position [7298, 0]
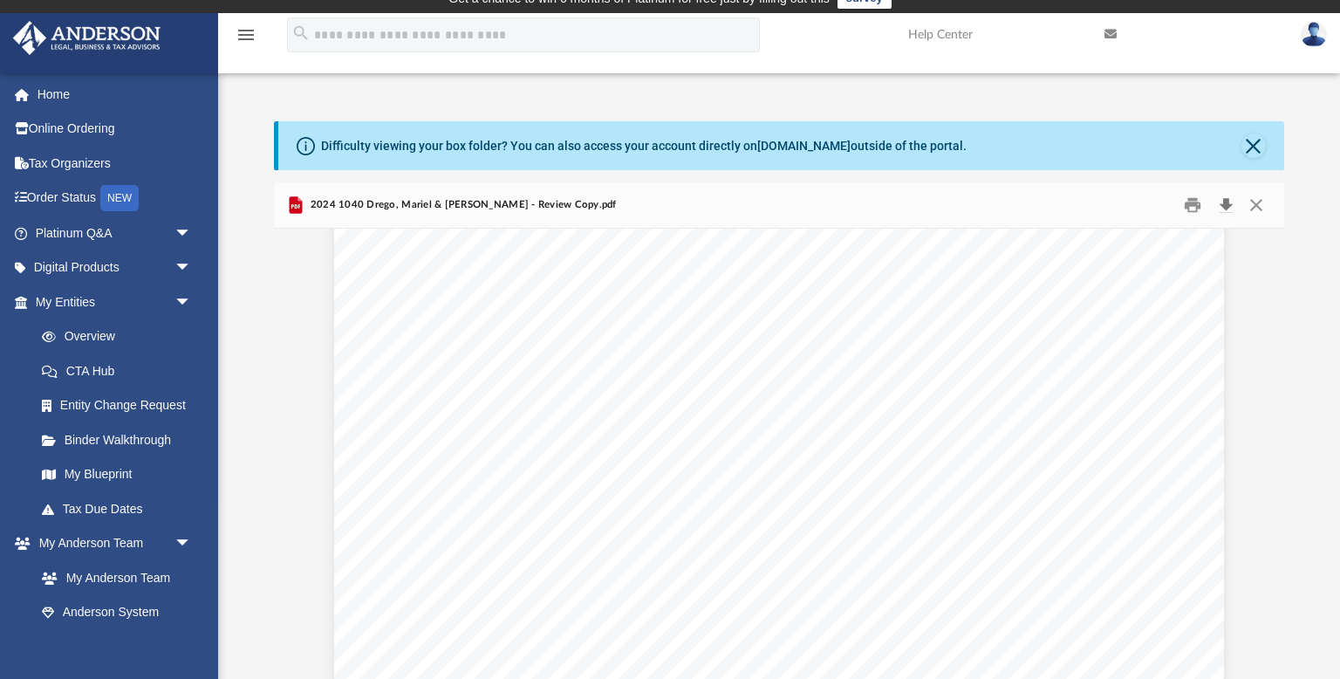
click at [1227, 206] on button "Download" at bounding box center [1225, 205] width 31 height 27
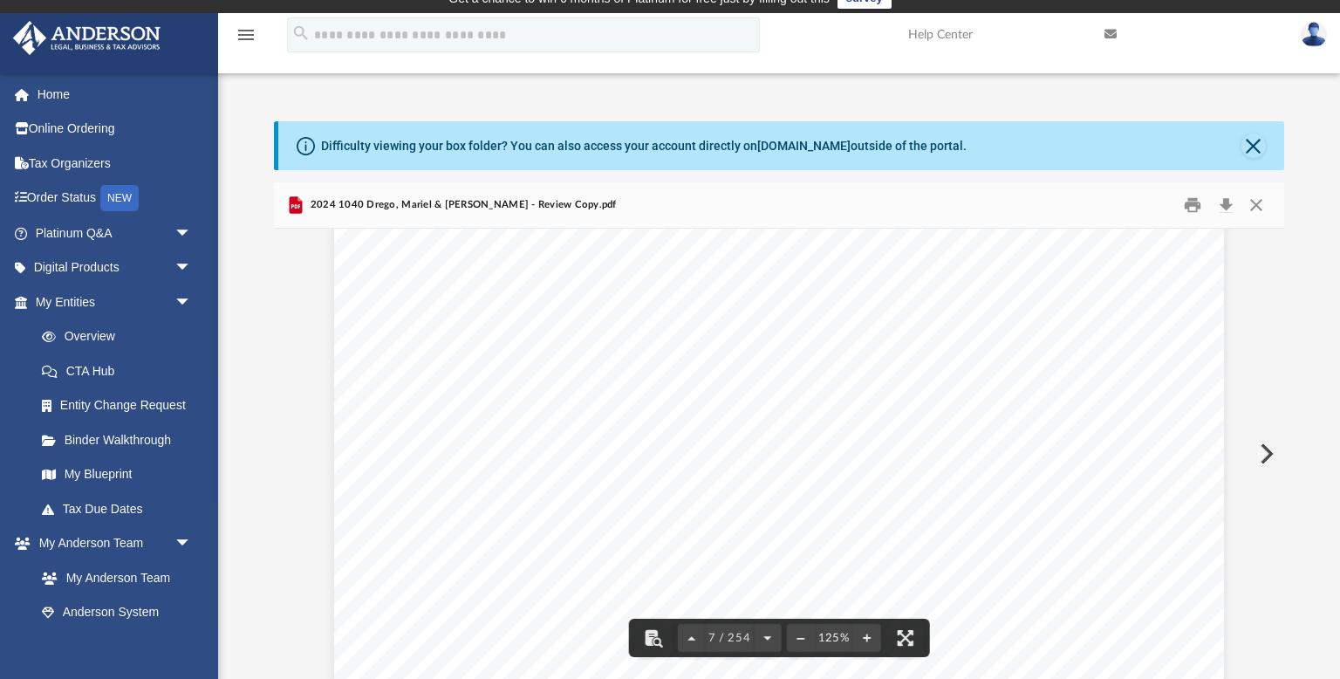
click at [1274, 450] on button "Preview" at bounding box center [1265, 453] width 38 height 49
click at [1251, 204] on button "Close" at bounding box center [1256, 205] width 31 height 27
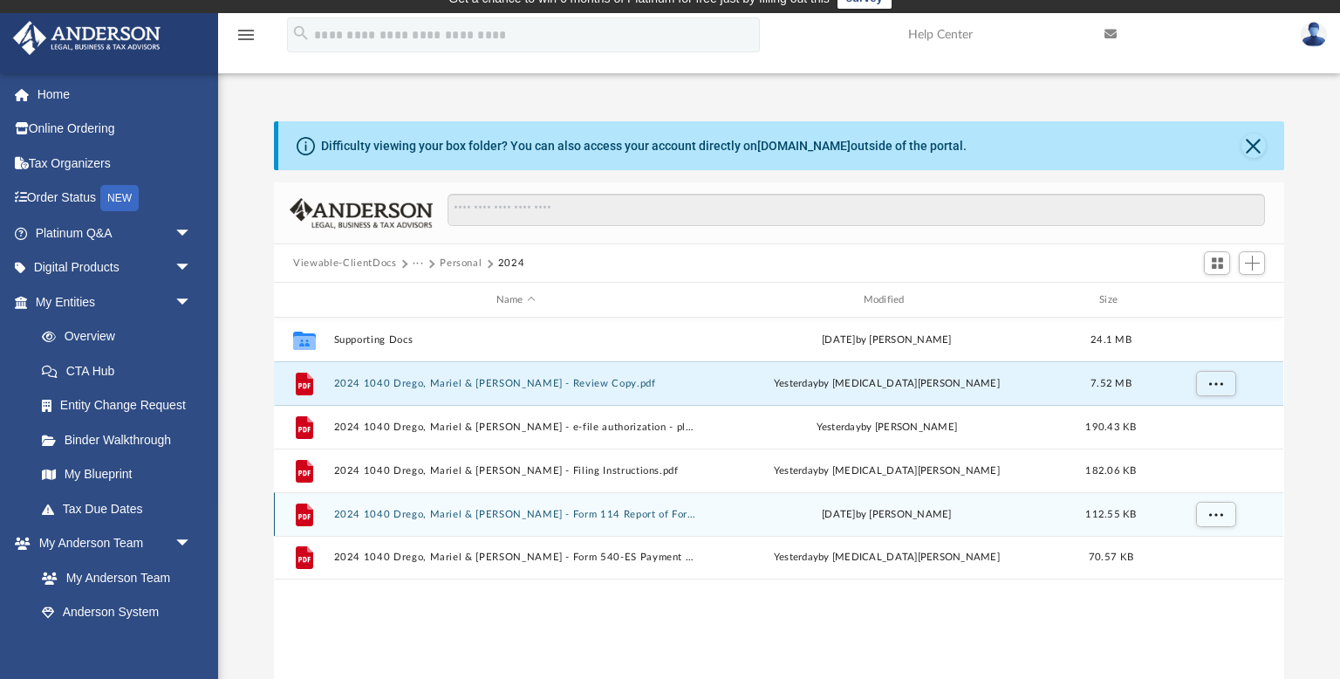
click at [490, 512] on button "2024 1040 Drego, Mariel & [PERSON_NAME] - Form 114 Report of Foreign Bank and F…" at bounding box center [516, 514] width 364 height 11
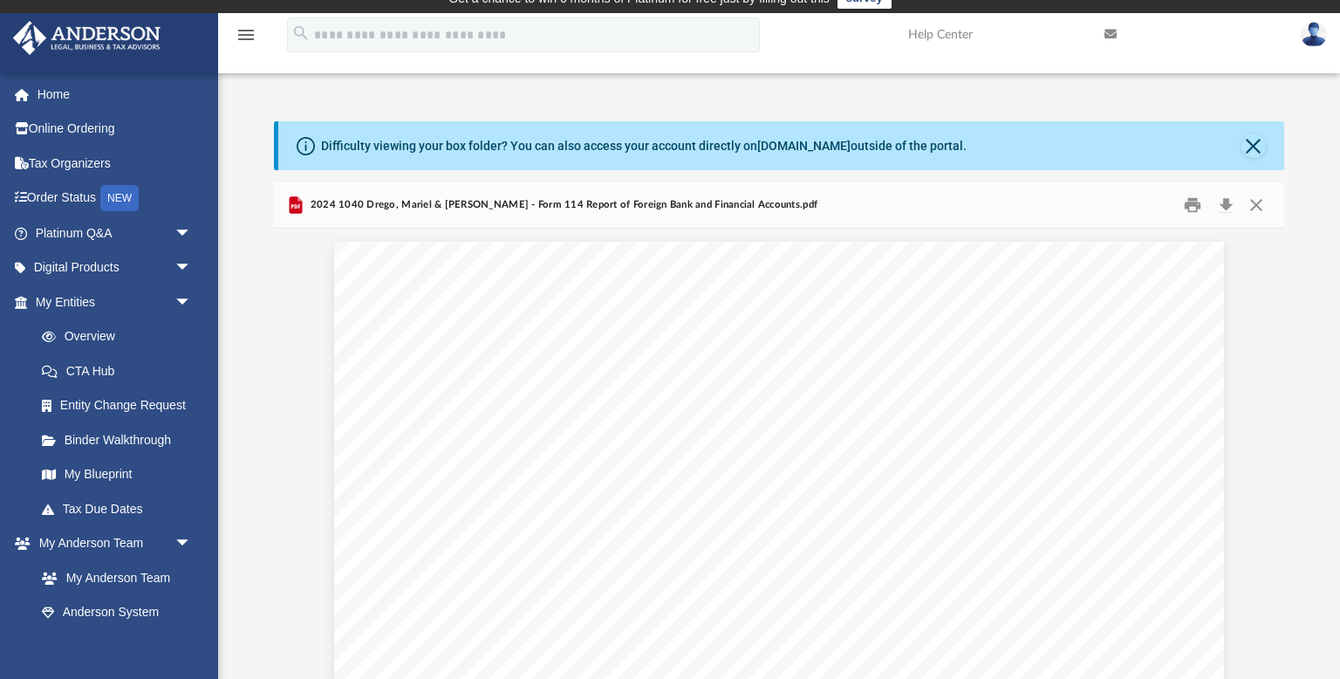
scroll to position [8246, 0]
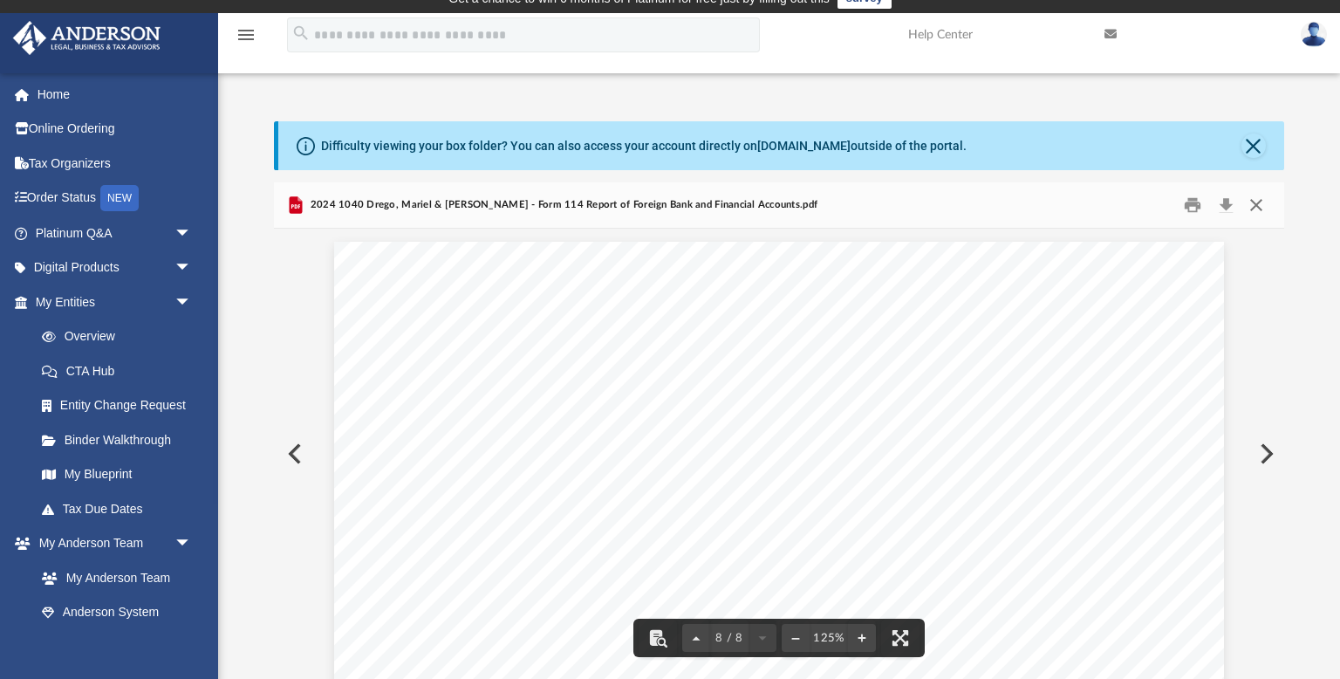
click at [1252, 203] on button "Close" at bounding box center [1256, 205] width 31 height 27
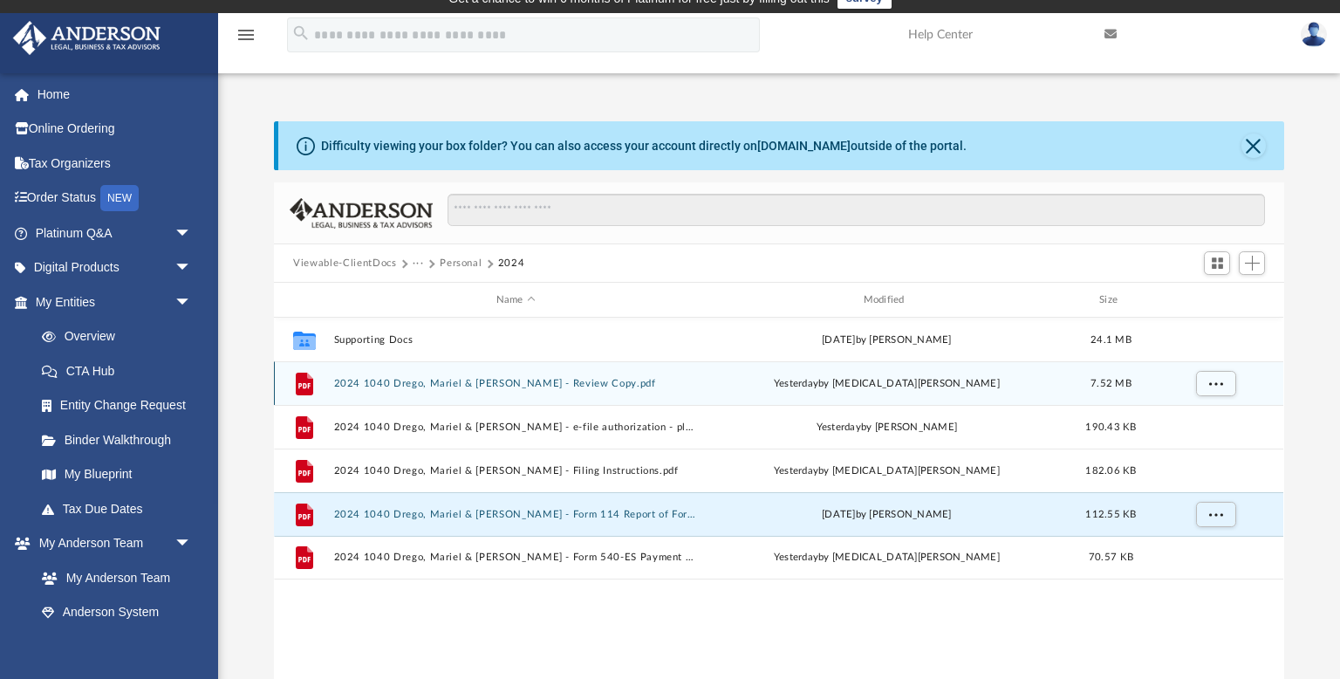
click at [619, 380] on button "2024 1040 Drego, Mariel & [PERSON_NAME] - Review Copy.pdf" at bounding box center [516, 383] width 364 height 11
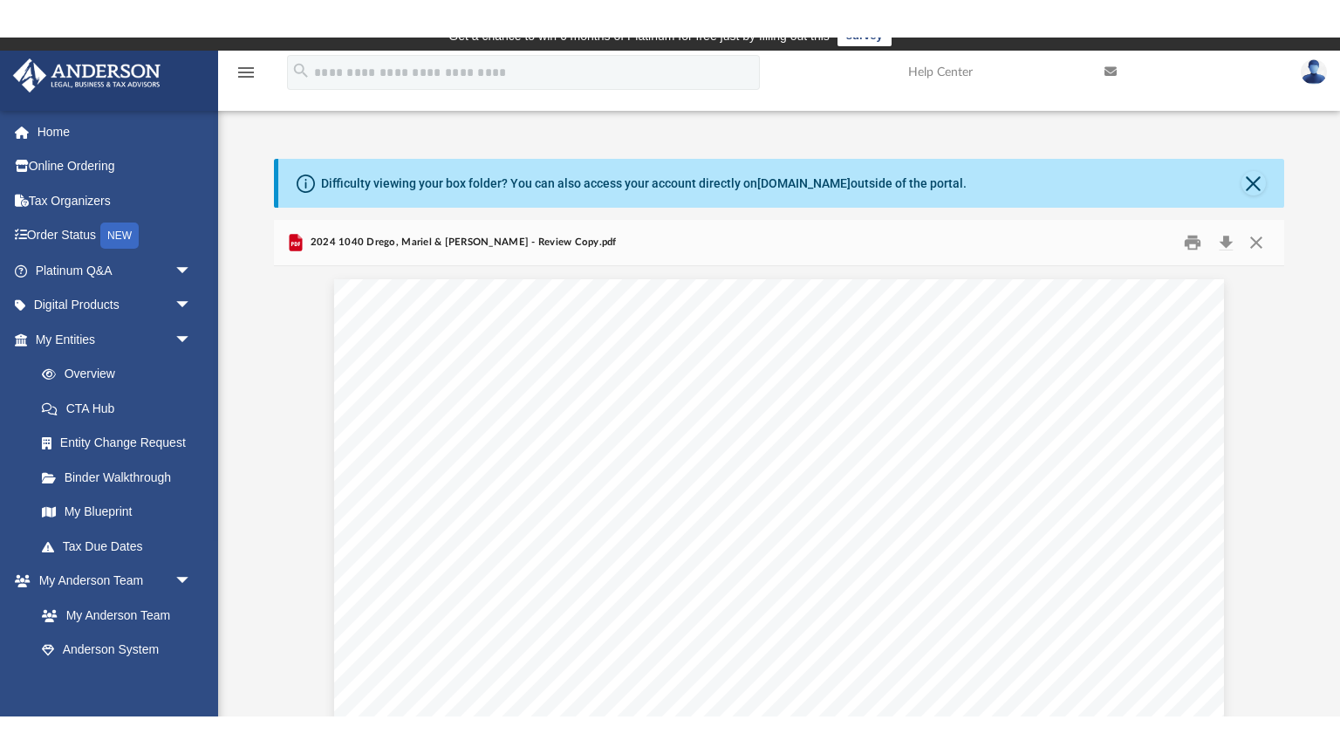
scroll to position [7068, 0]
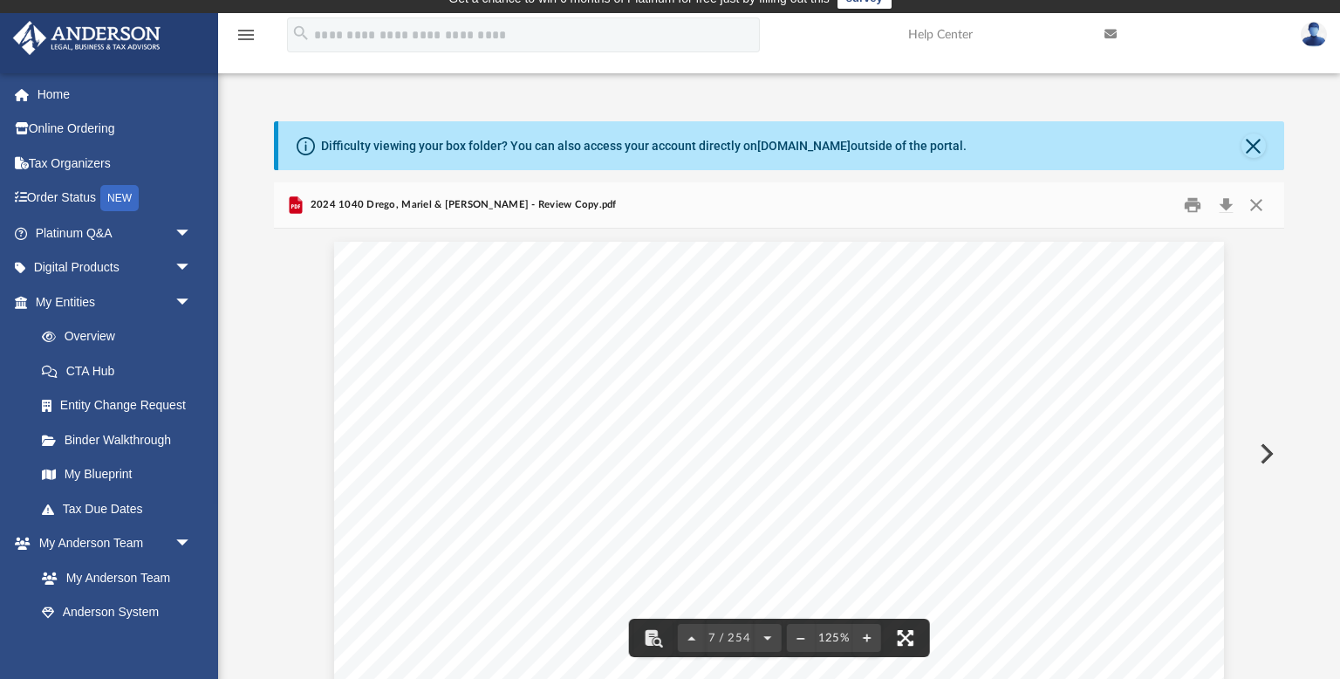
click at [902, 633] on button "File preview" at bounding box center [905, 638] width 38 height 38
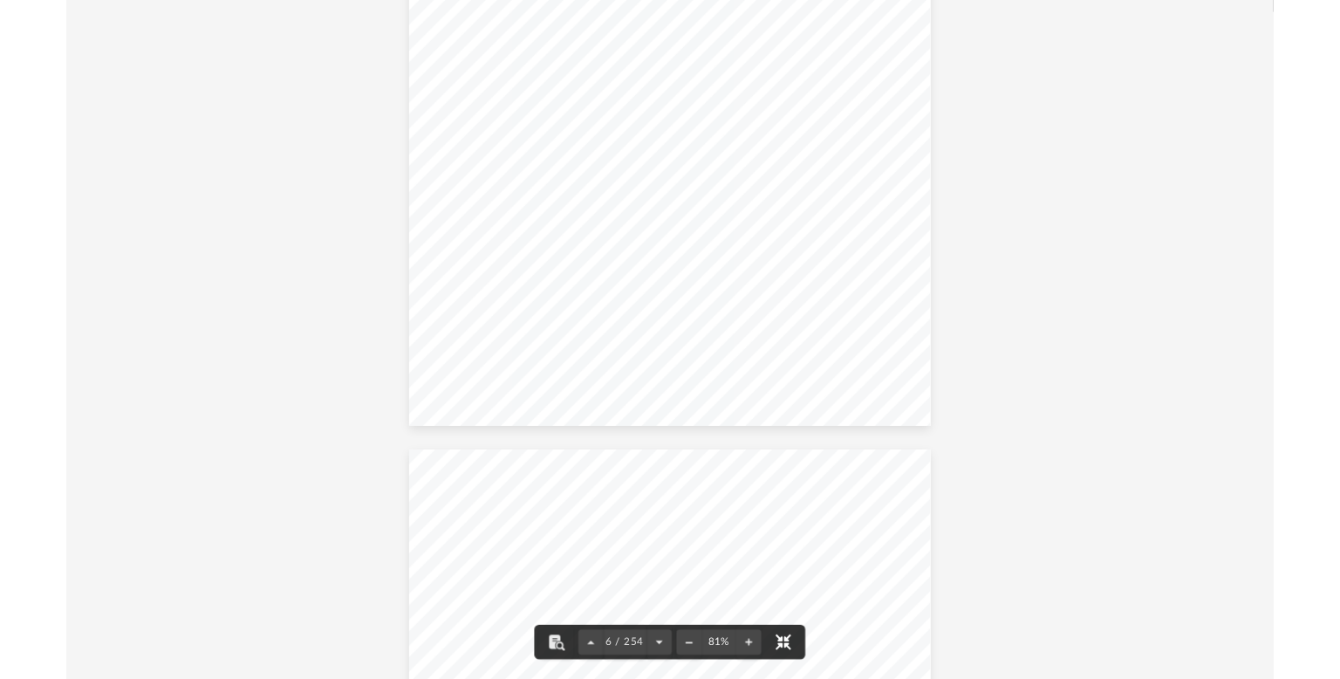
scroll to position [4168, 0]
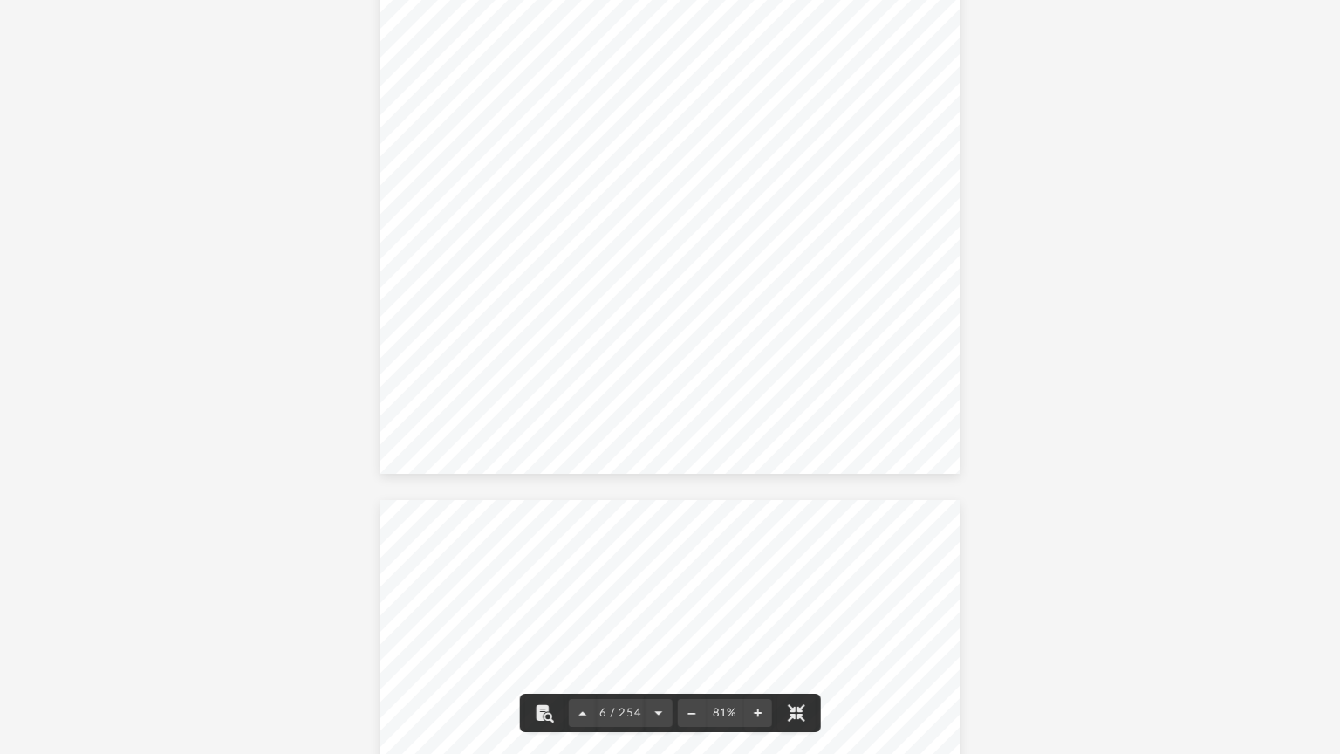
click at [792, 678] on button "File preview" at bounding box center [796, 713] width 38 height 38
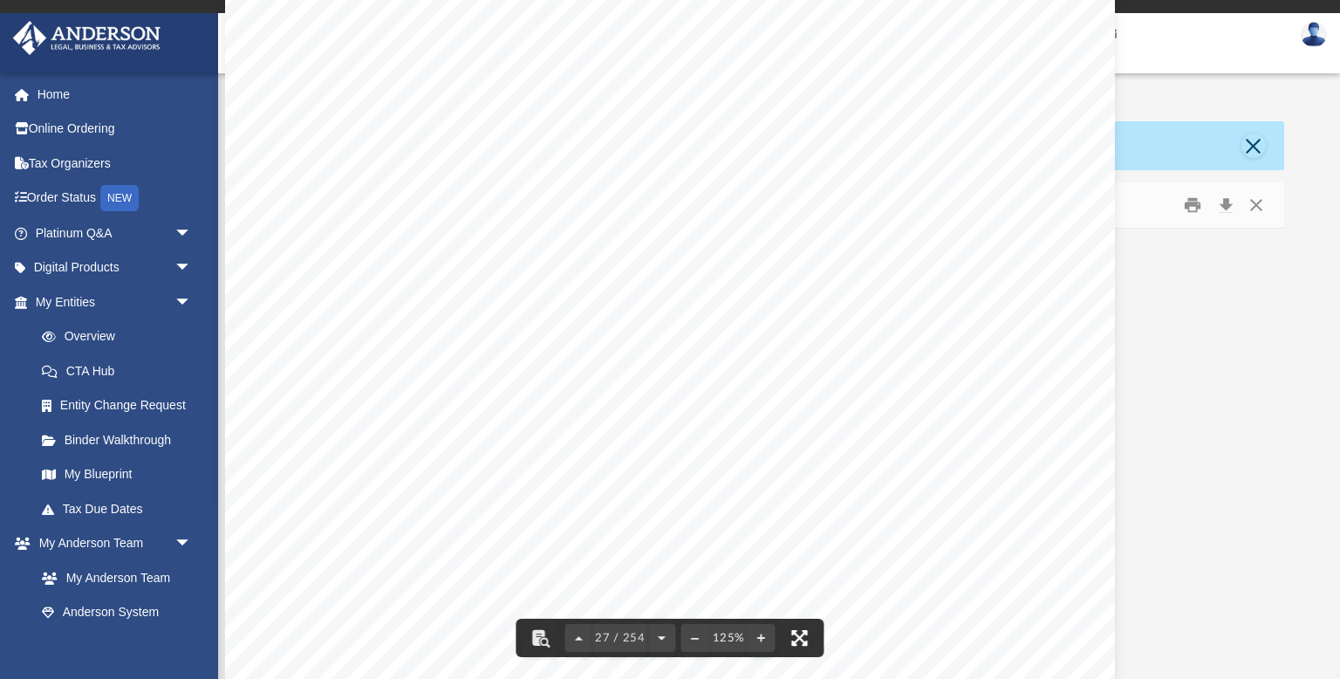
scroll to position [31094, 0]
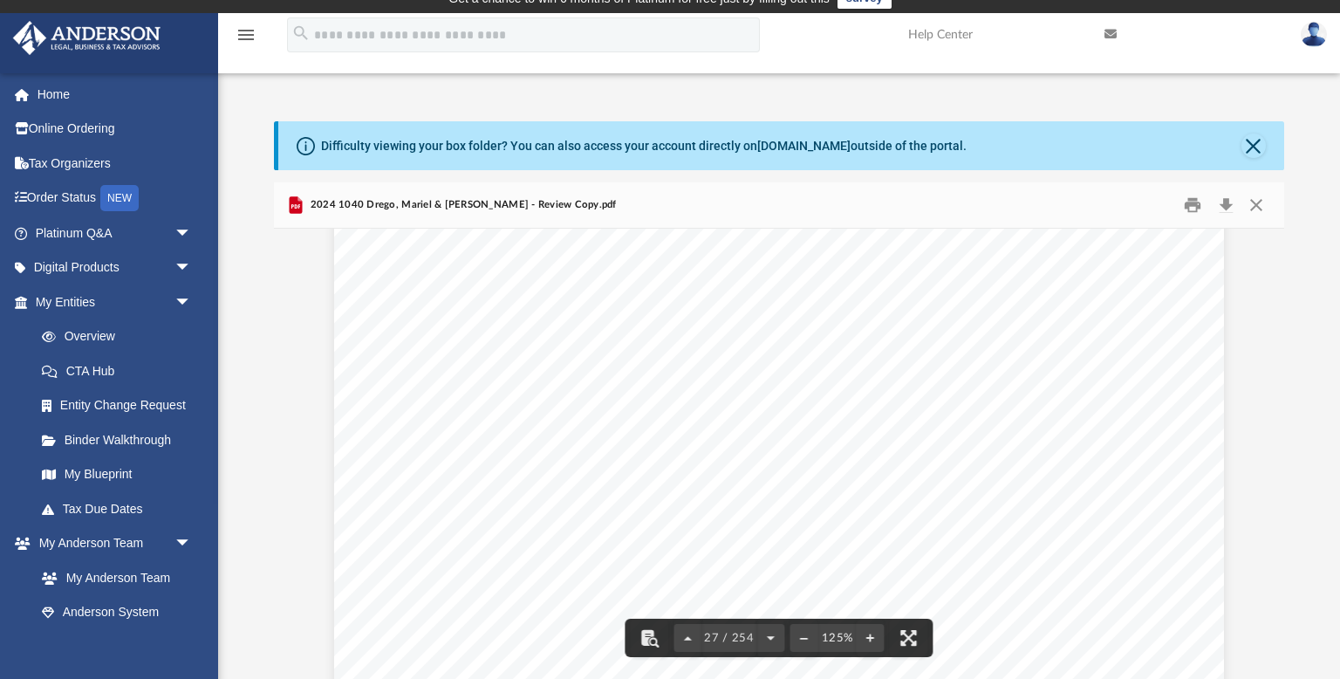
click at [667, 441] on div "Credit for other dependents Department of the Treasury - Internal Revenue Servi…" at bounding box center [779, 352] width 890 height 1152
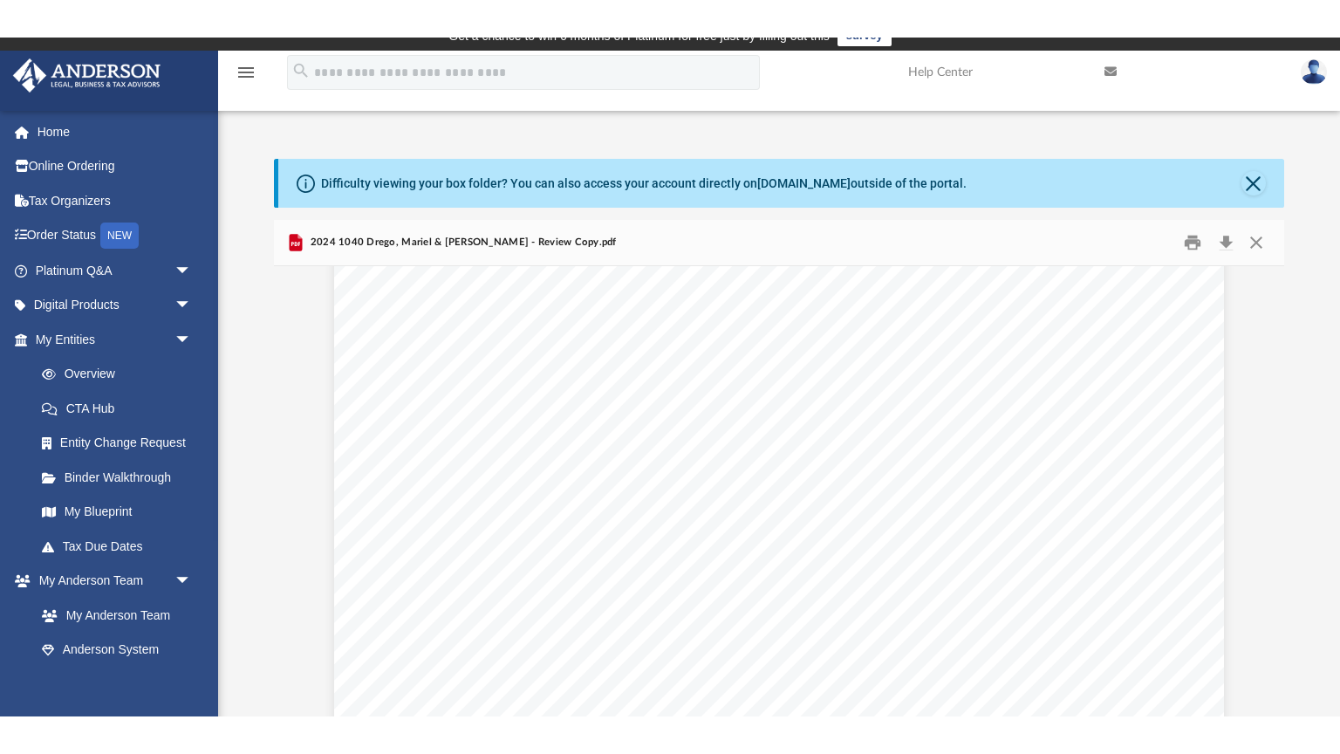
scroll to position [5017, 0]
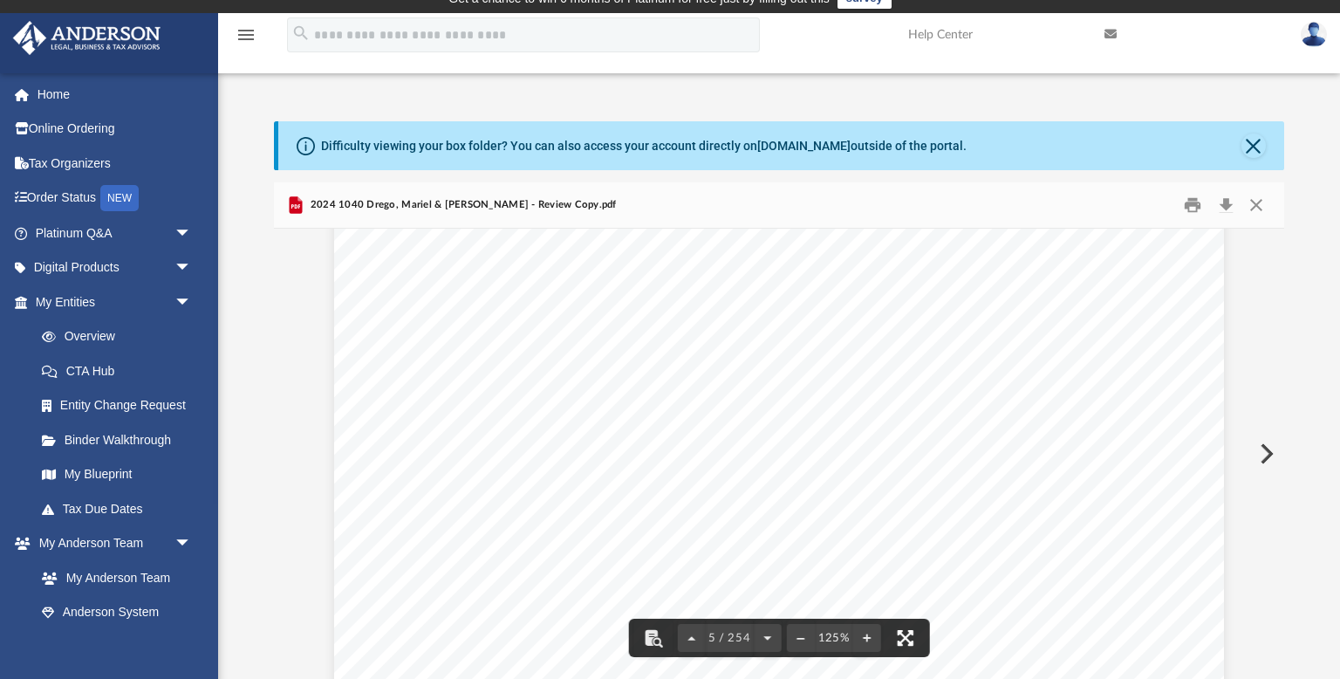
click at [898, 640] on button "File preview" at bounding box center [905, 638] width 38 height 38
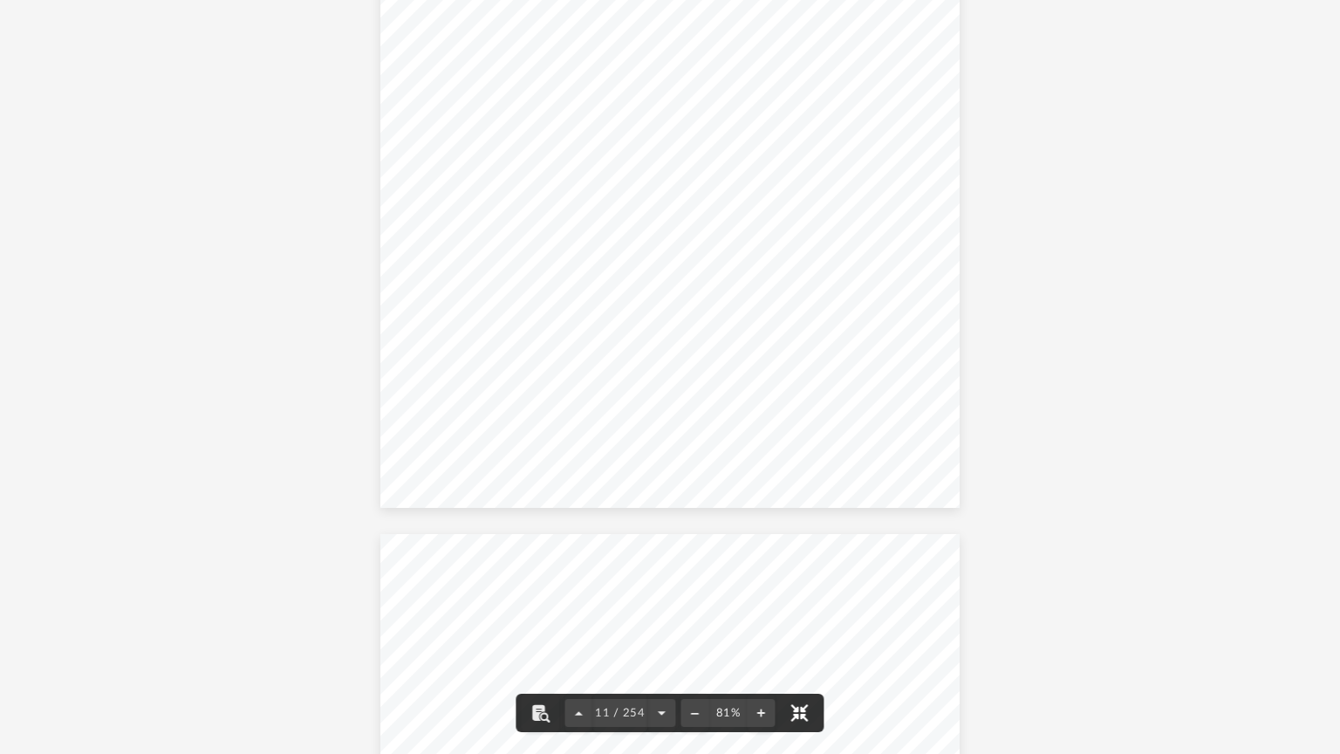
scroll to position [8011, 0]
